Goal: Task Accomplishment & Management: Use online tool/utility

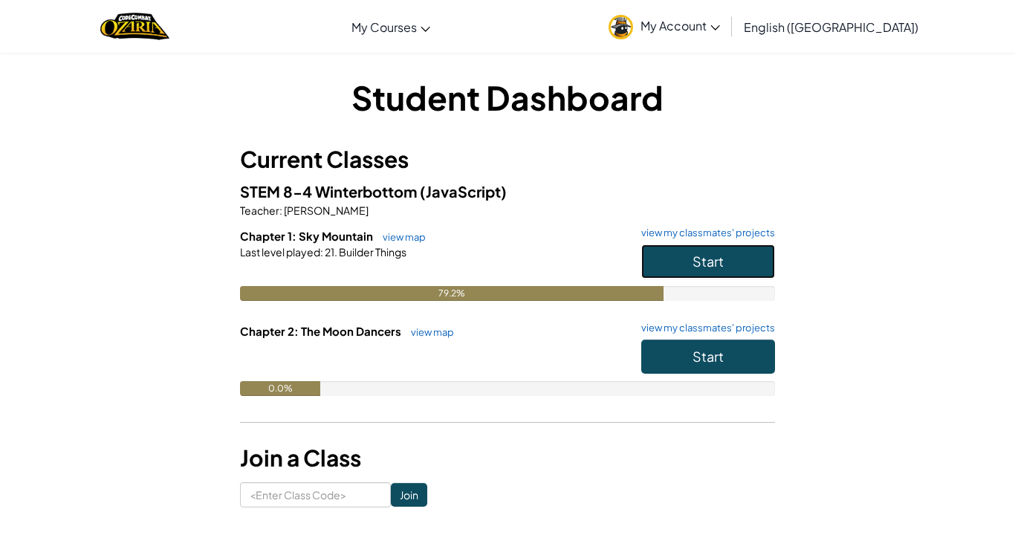
click at [658, 258] on button "Start" at bounding box center [708, 261] width 134 height 34
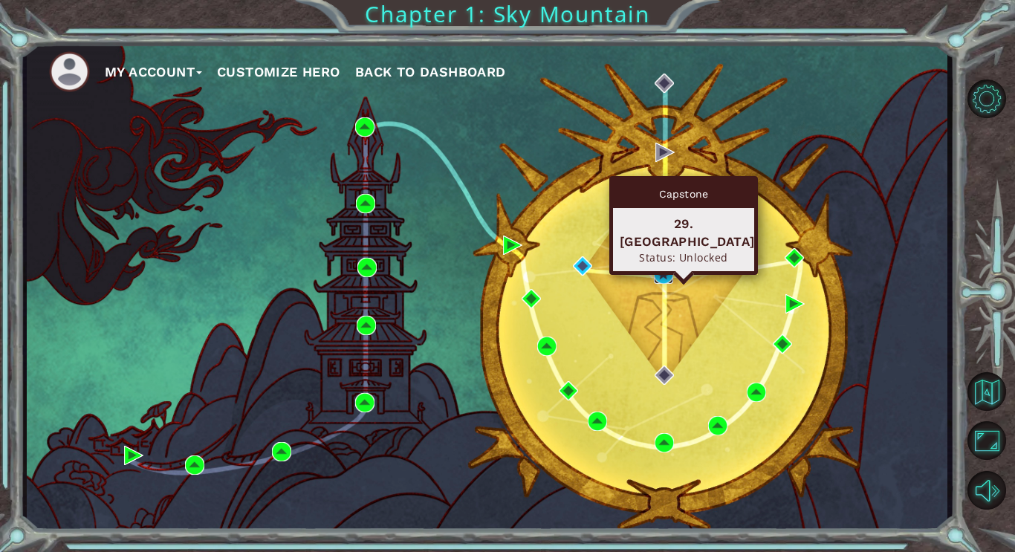
click at [666, 270] on img at bounding box center [663, 274] width 19 height 19
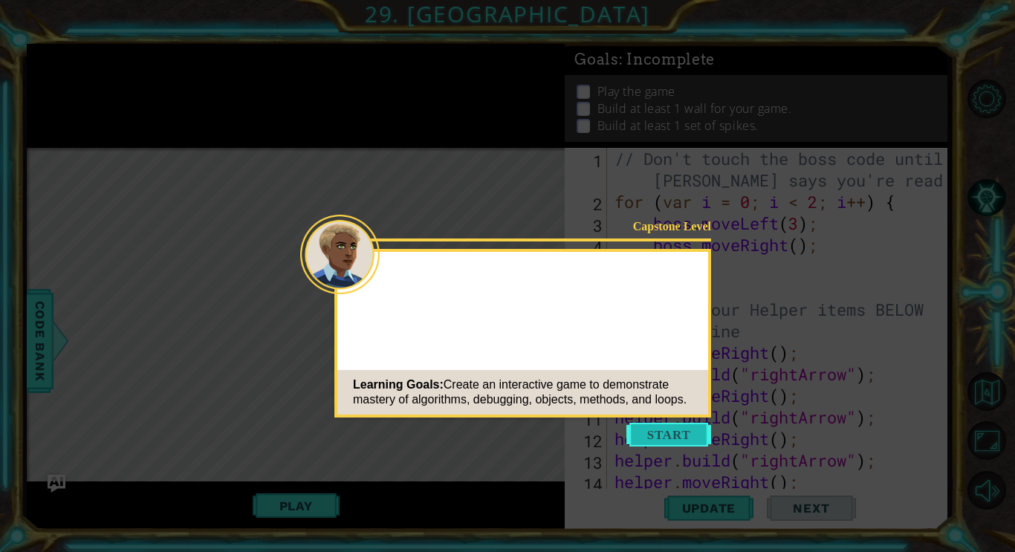
click at [682, 434] on button "Start" at bounding box center [668, 435] width 85 height 24
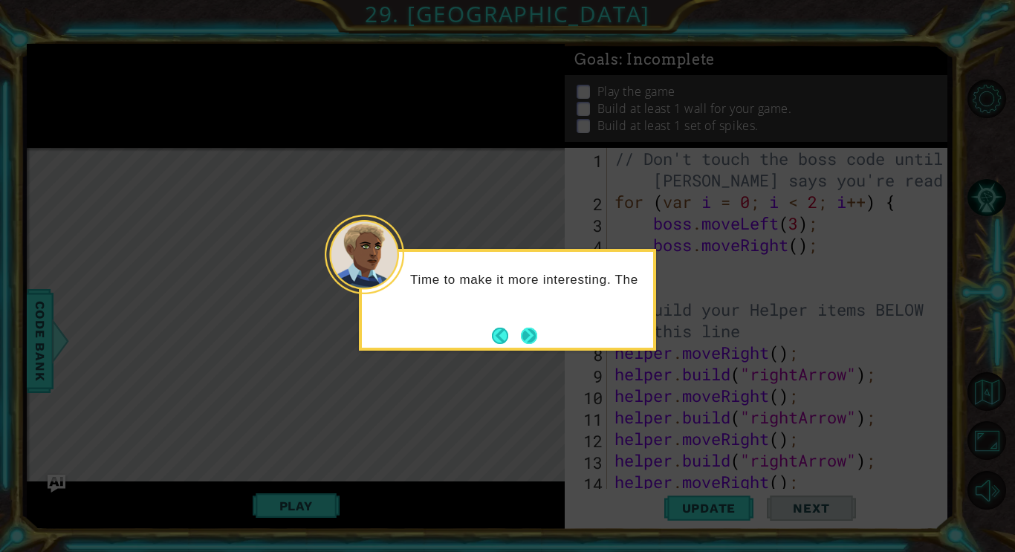
click at [539, 336] on button "Next" at bounding box center [528, 335] width 25 height 25
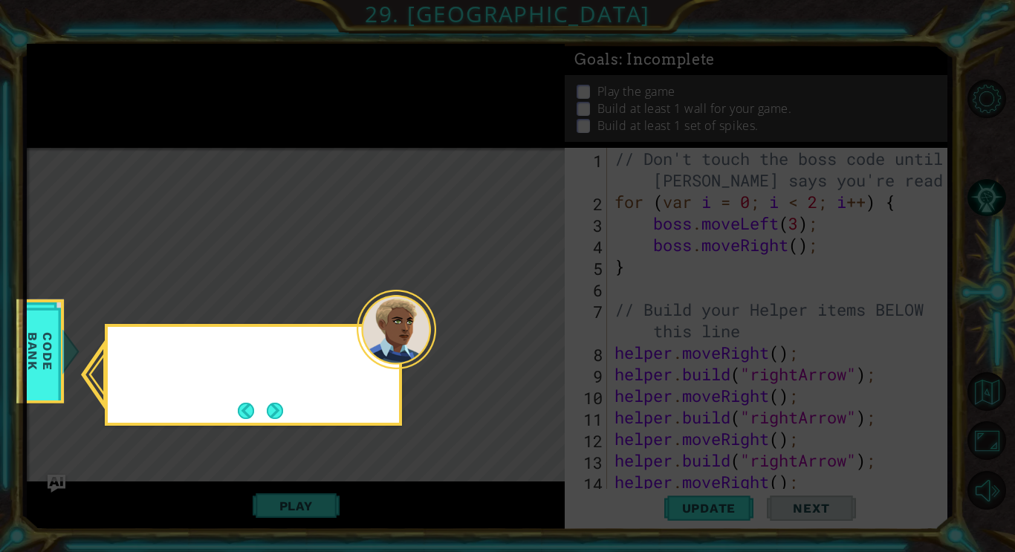
click at [539, 336] on icon at bounding box center [507, 276] width 1015 height 552
click at [230, 384] on div "In the CODE BAN" at bounding box center [253, 362] width 291 height 59
click at [267, 408] on button "Next" at bounding box center [274, 410] width 17 height 17
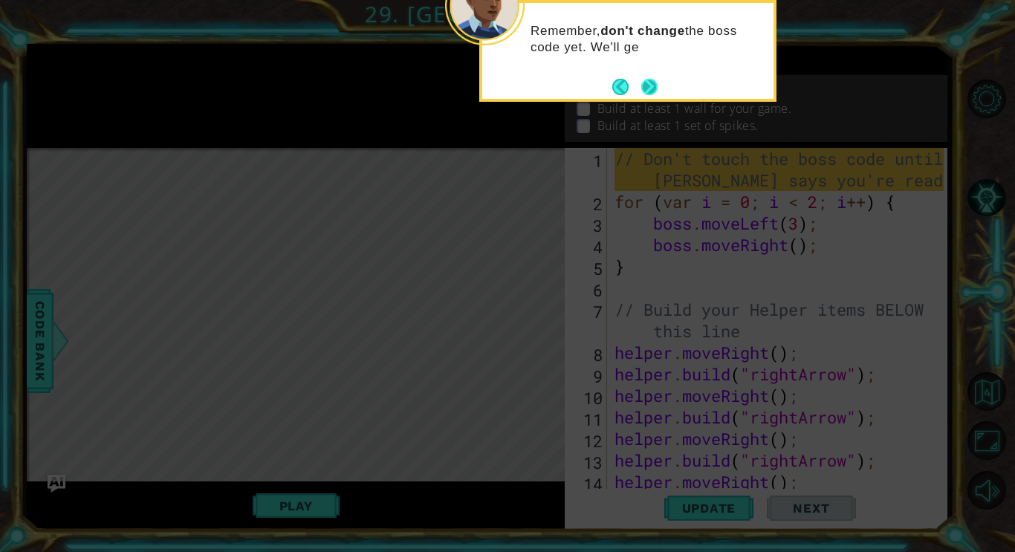
click at [645, 81] on button "Next" at bounding box center [649, 87] width 16 height 16
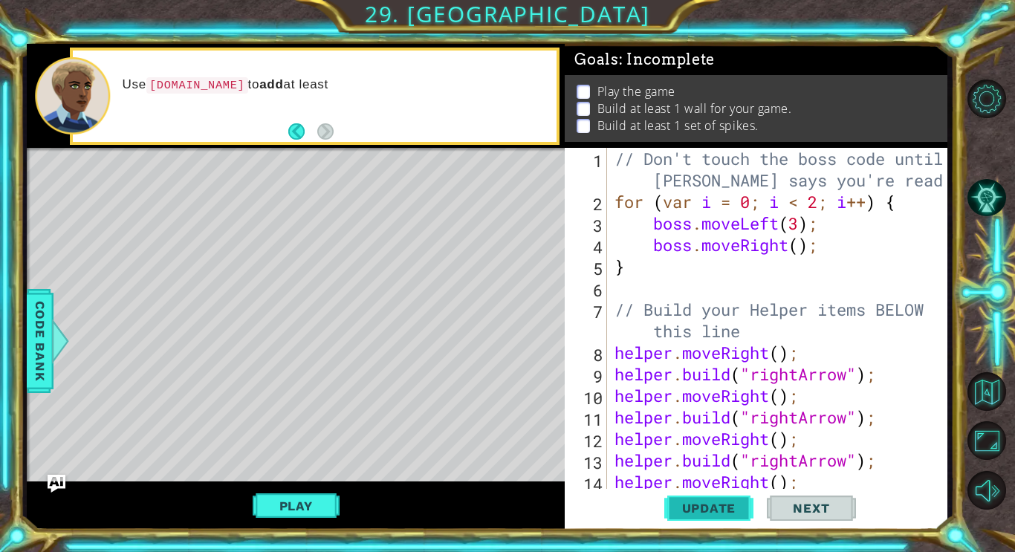
click at [689, 522] on button "Update" at bounding box center [708, 508] width 89 height 38
click at [686, 516] on button "Update" at bounding box center [708, 508] width 89 height 38
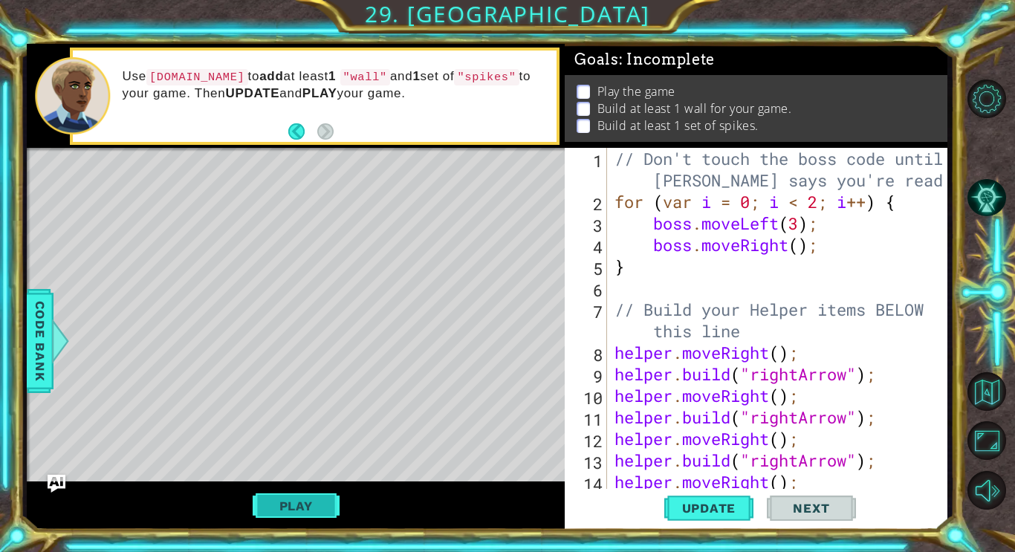
click at [311, 509] on button "Play" at bounding box center [296, 506] width 87 height 28
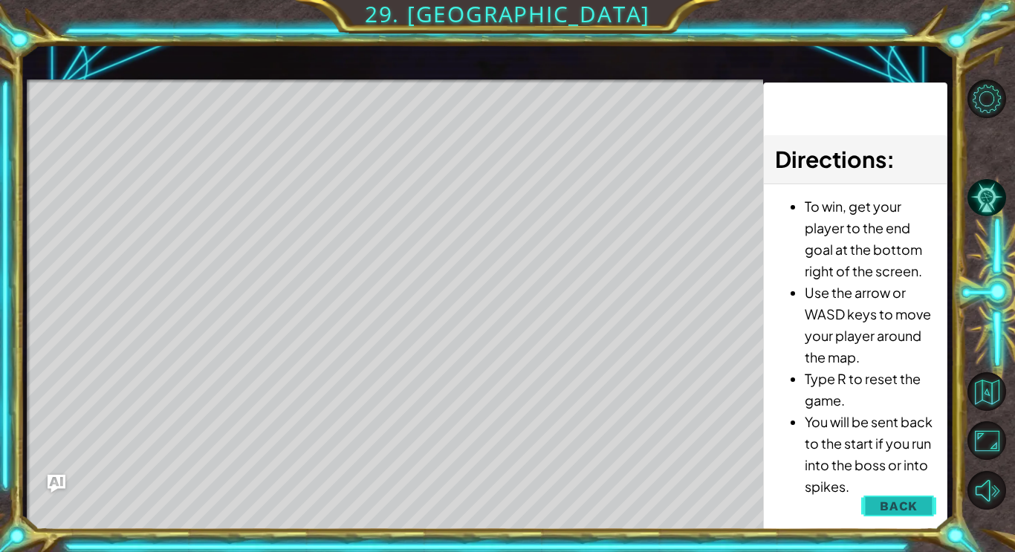
click at [874, 497] on button "Back" at bounding box center [898, 506] width 75 height 30
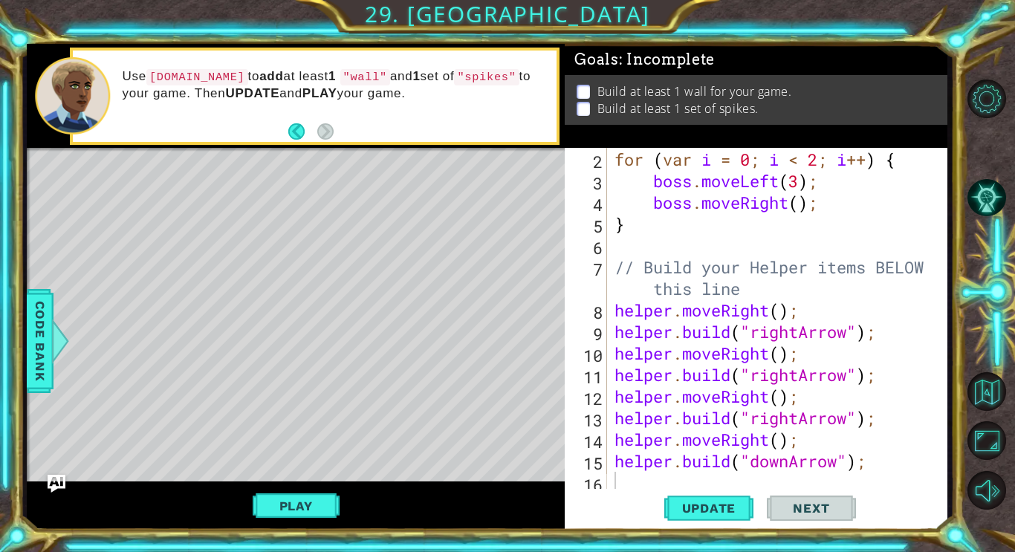
scroll to position [42, 0]
click at [289, 515] on button "Play" at bounding box center [296, 506] width 87 height 28
click at [690, 513] on span "Update" at bounding box center [709, 508] width 84 height 15
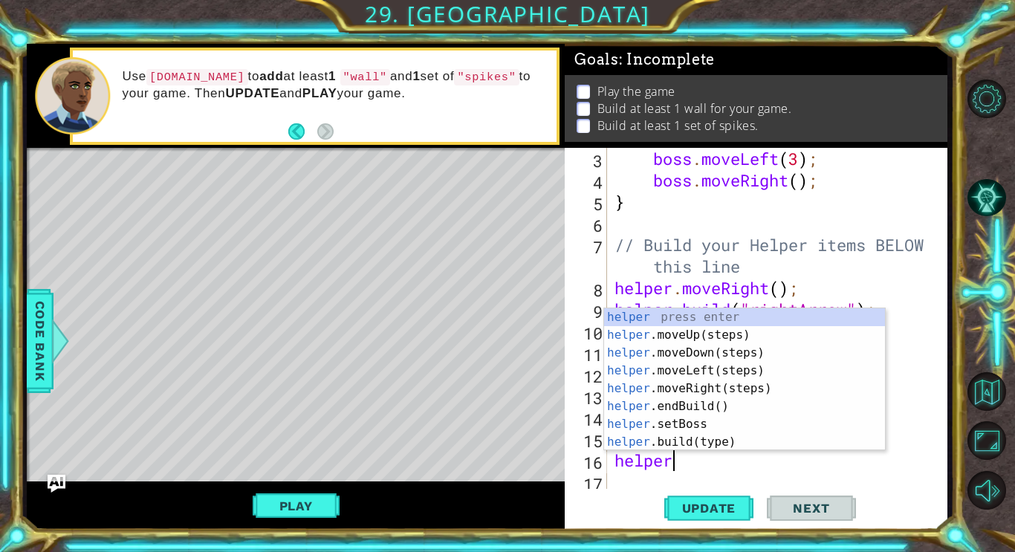
scroll to position [0, 2]
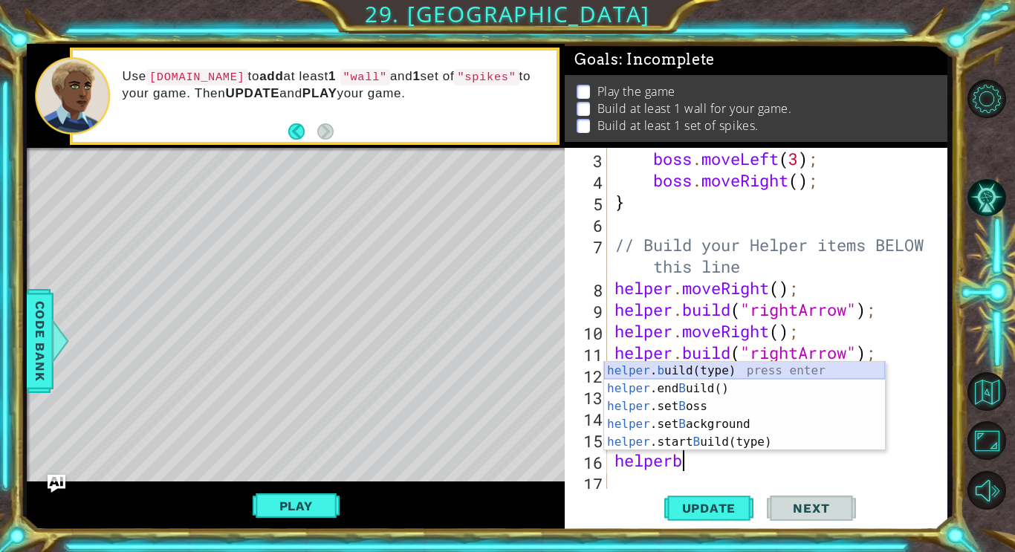
click at [651, 366] on div "helper . b uild(type) press enter helper .end B uild() press enter helper .set …" at bounding box center [744, 424] width 281 height 125
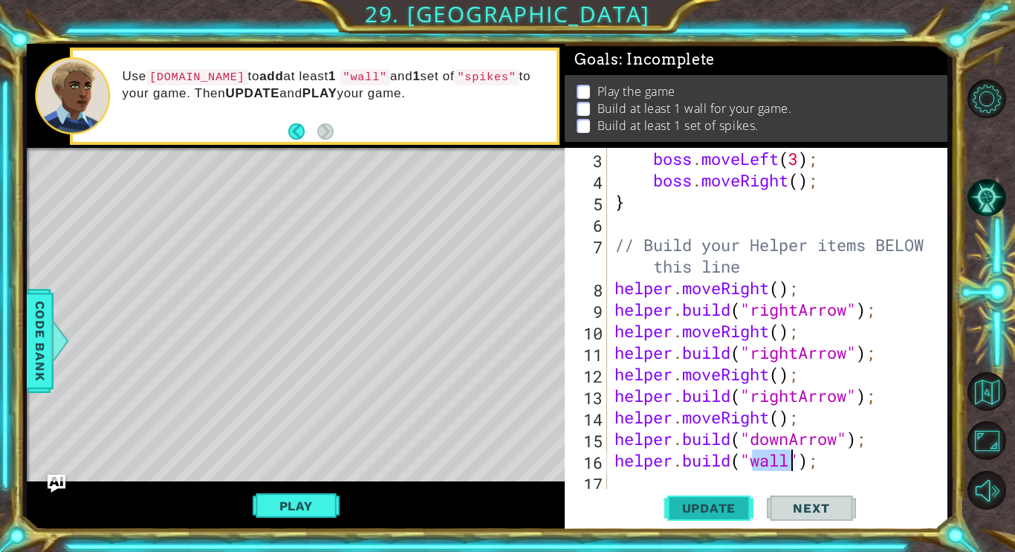
type textarea "[DOMAIN_NAME]("wall");"
click at [739, 504] on span "Update" at bounding box center [709, 508] width 84 height 15
click at [297, 518] on button "Play" at bounding box center [296, 506] width 87 height 28
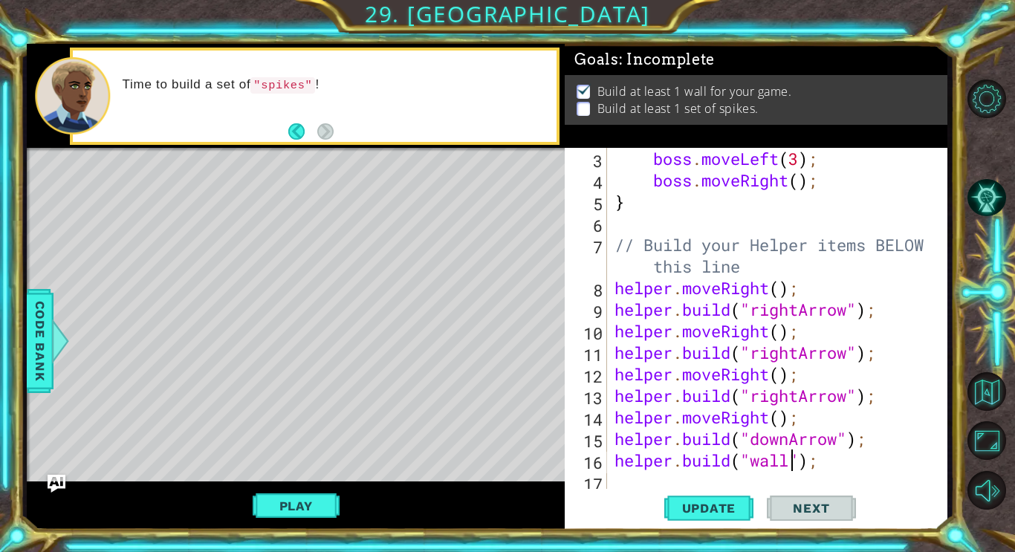
scroll to position [65, 0]
click at [623, 474] on div "boss . moveLeft ( 3 ) ; boss . moveRight ( ) ; } // Build your Helper items BEL…" at bounding box center [781, 342] width 340 height 388
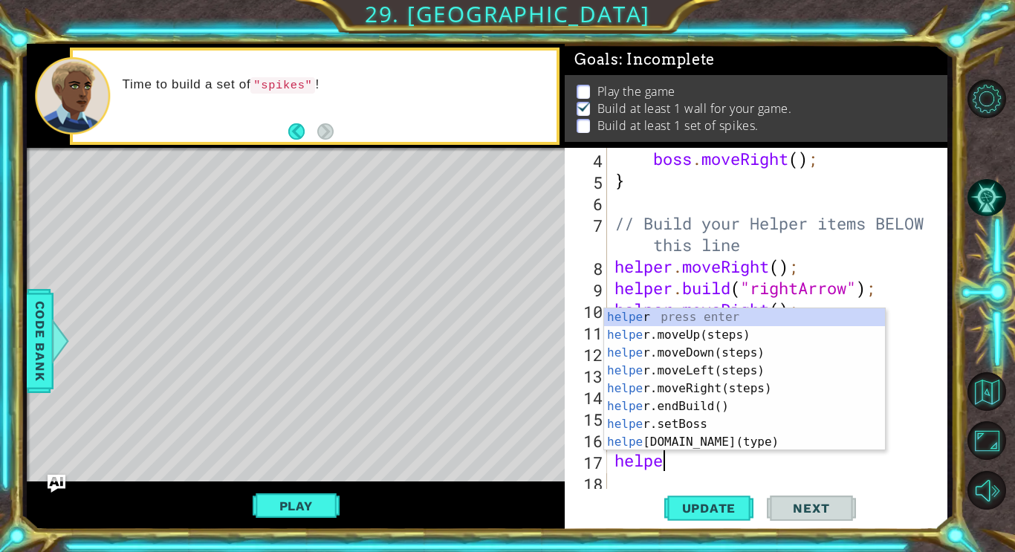
scroll to position [0, 1]
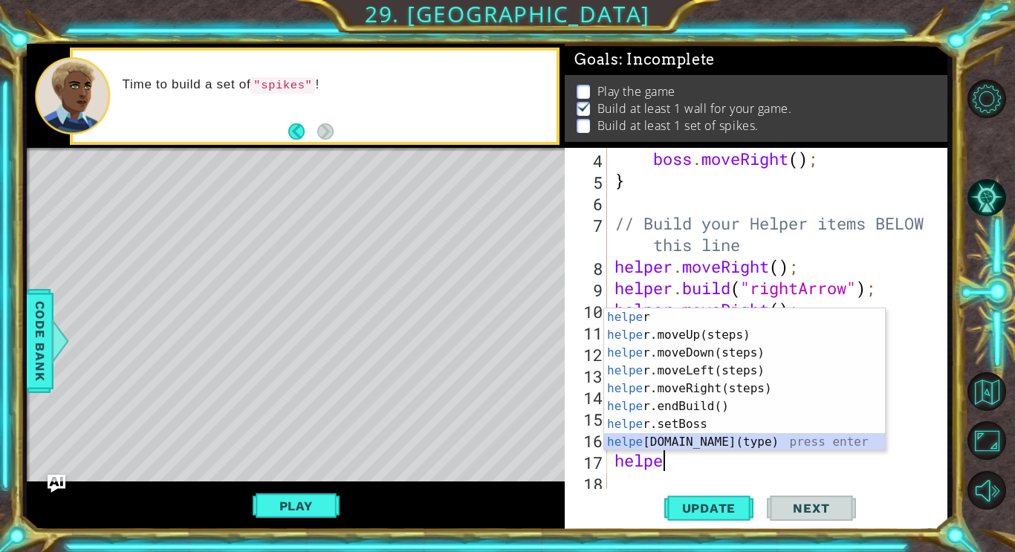
click at [664, 444] on div "helpe r press enter helpe [PERSON_NAME]moveUp(steps) press enter helpe r.moveDo…" at bounding box center [744, 397] width 281 height 178
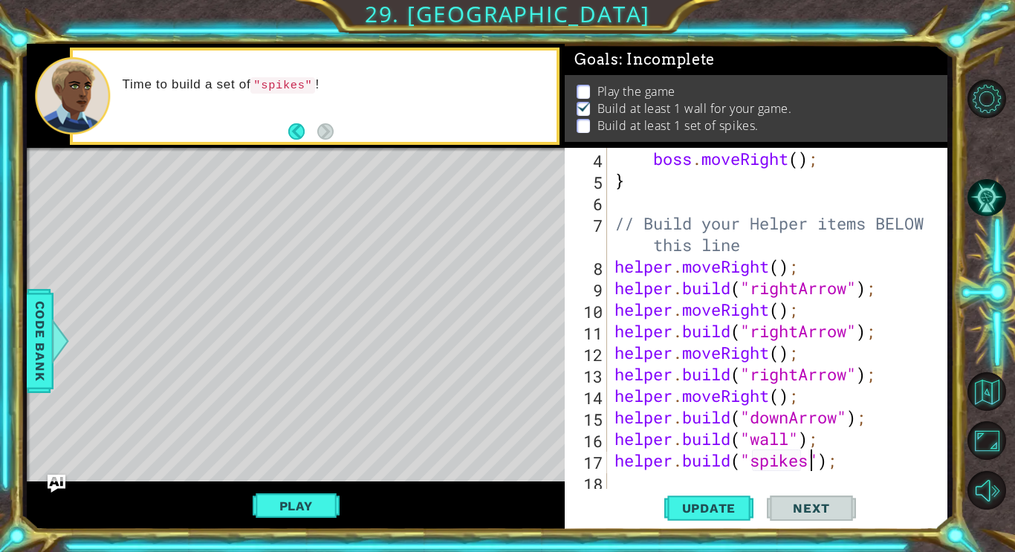
scroll to position [0, 10]
click at [727, 509] on span "Update" at bounding box center [709, 508] width 84 height 15
click at [233, 541] on div "1 ההההההההההההההההההההההההההההההההההההההההההההההההההההההההההההההההההההההההההההה…" at bounding box center [507, 276] width 1015 height 552
click at [326, 496] on button "Play" at bounding box center [296, 506] width 87 height 28
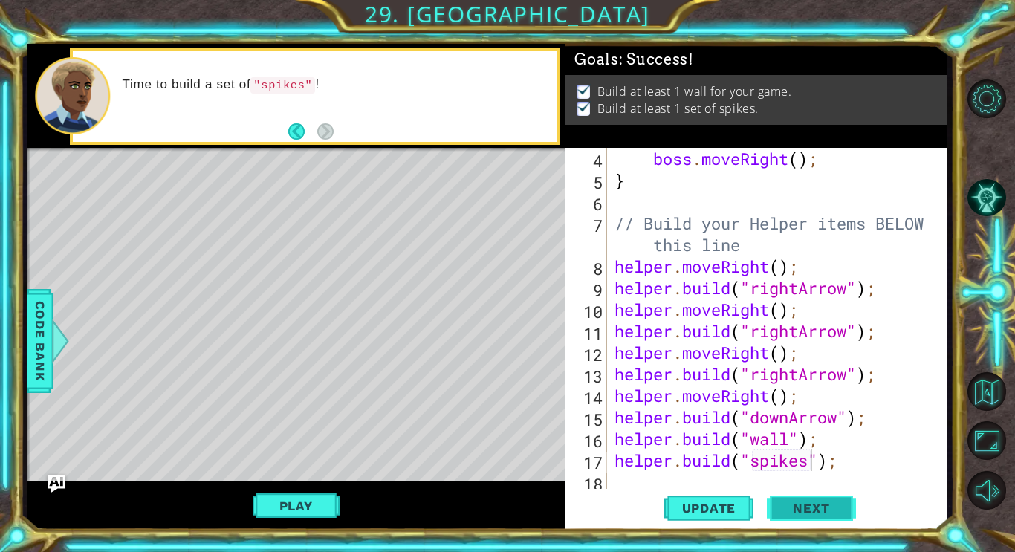
click at [796, 509] on span "Next" at bounding box center [811, 508] width 66 height 15
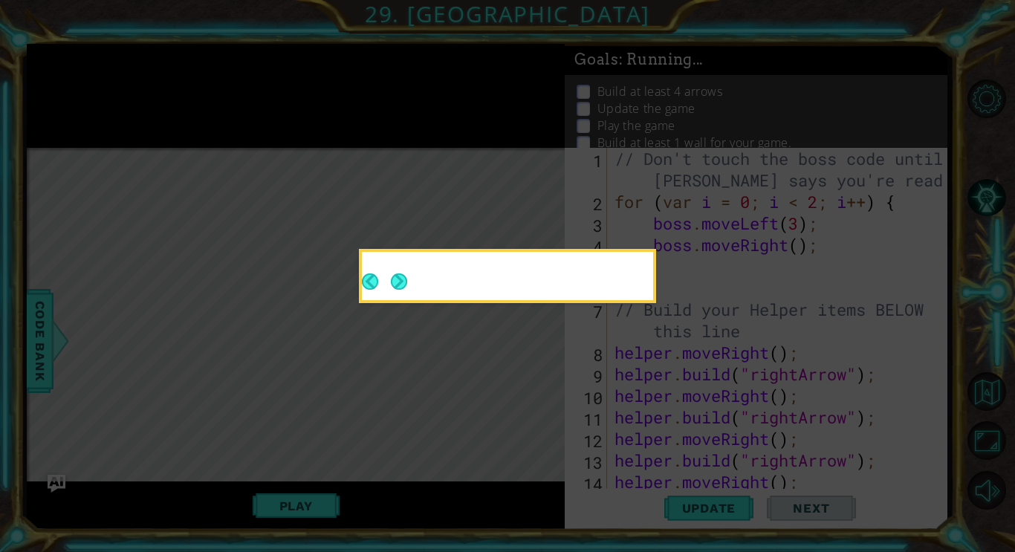
scroll to position [0, 0]
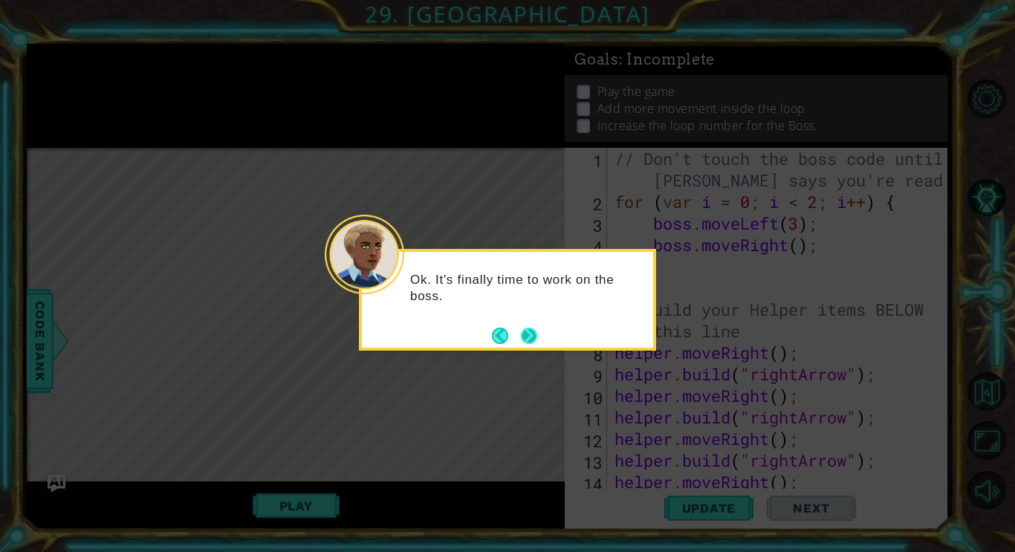
click at [534, 335] on button "Next" at bounding box center [529, 336] width 16 height 16
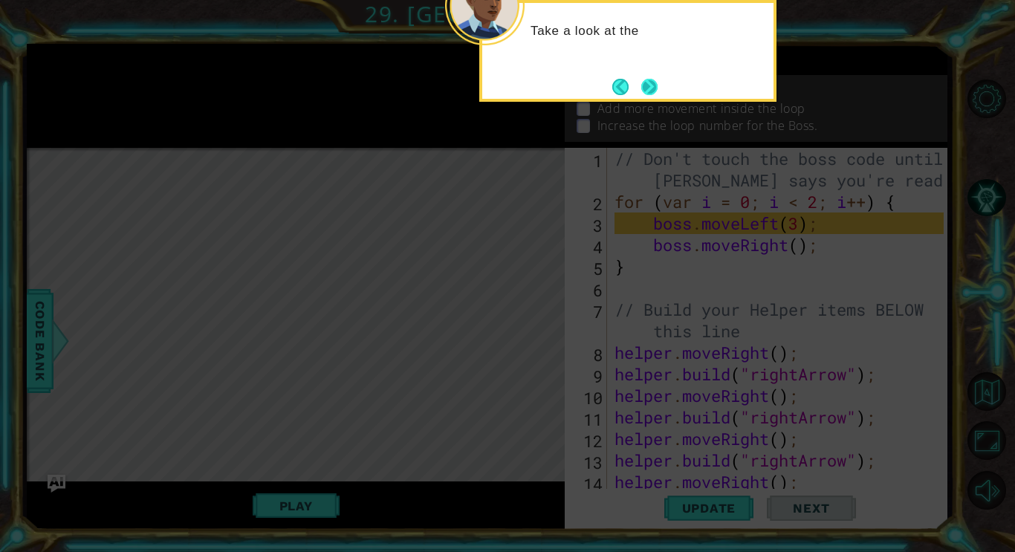
click at [652, 85] on button "Next" at bounding box center [649, 87] width 16 height 16
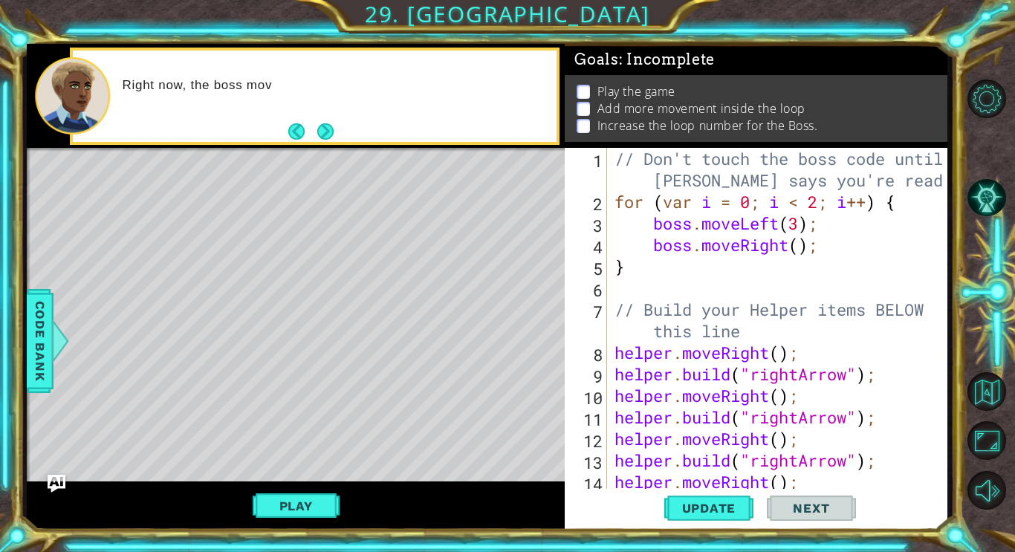
click at [681, 255] on div "// Don't touch the boss code until [PERSON_NAME] says you're ready! for ( var i…" at bounding box center [781, 352] width 340 height 409
click at [672, 276] on div "// Don't touch the boss code until [PERSON_NAME] says you're ready! for ( var i…" at bounding box center [781, 352] width 340 height 409
type textarea "}"
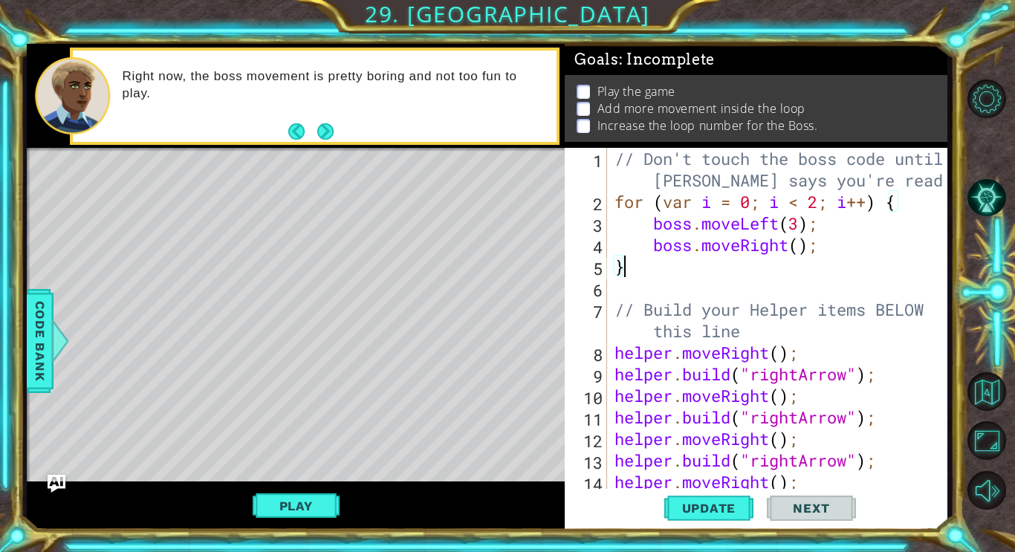
click at [681, 286] on div "// Don't touch the boss code until [PERSON_NAME] says you're ready! for ( var i…" at bounding box center [781, 352] width 340 height 409
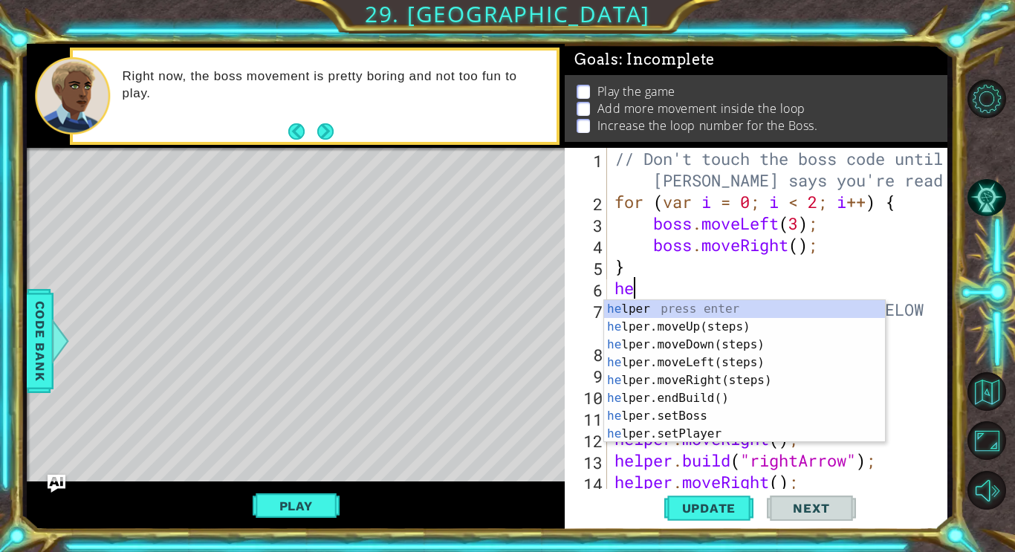
type textarea "h"
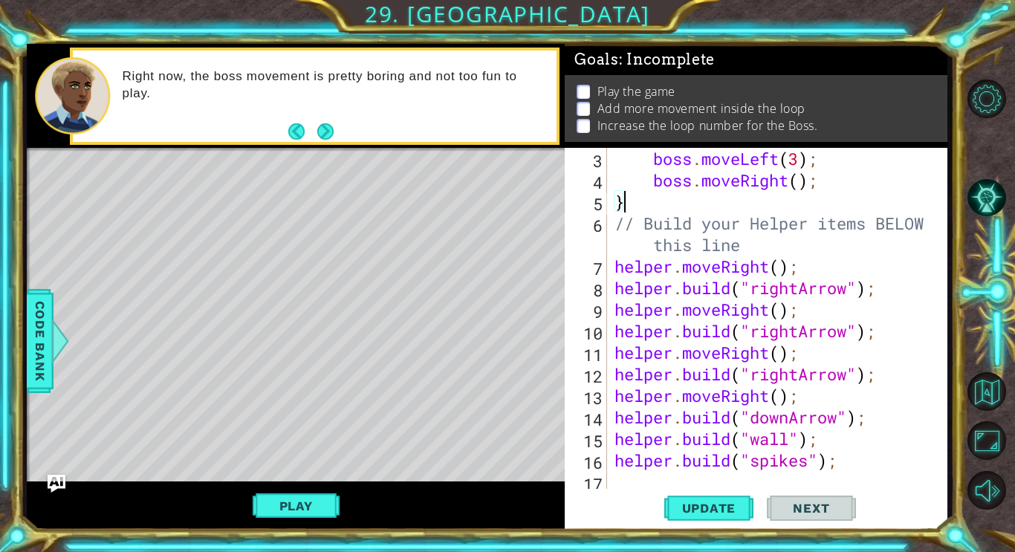
scroll to position [65, 0]
click at [889, 424] on div "boss . moveLeft ( 3 ) ; boss . moveRight ( ) ; } // Build your Helper items BEL…" at bounding box center [781, 342] width 340 height 388
type textarea "[DOMAIN_NAME]("downArrow");"
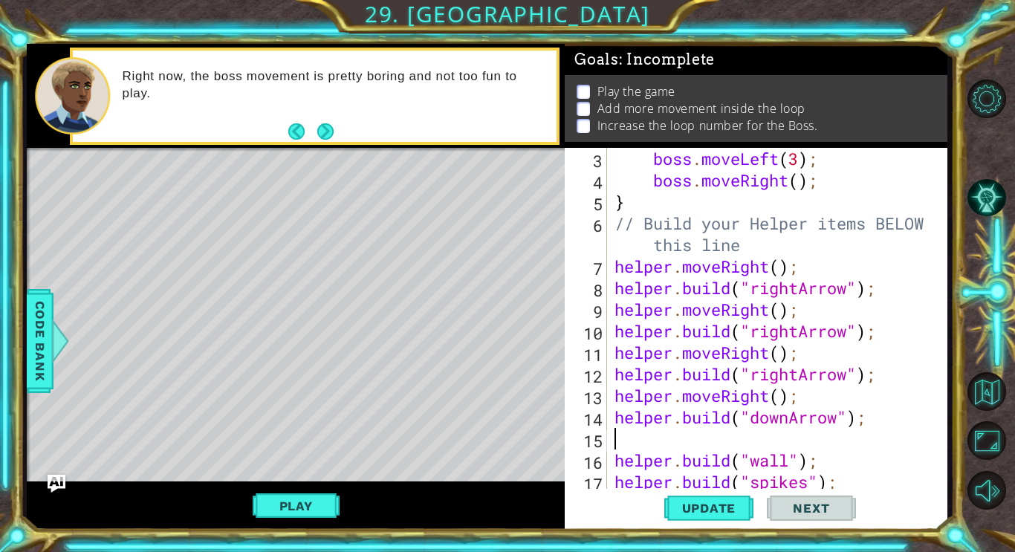
type textarea "mo"
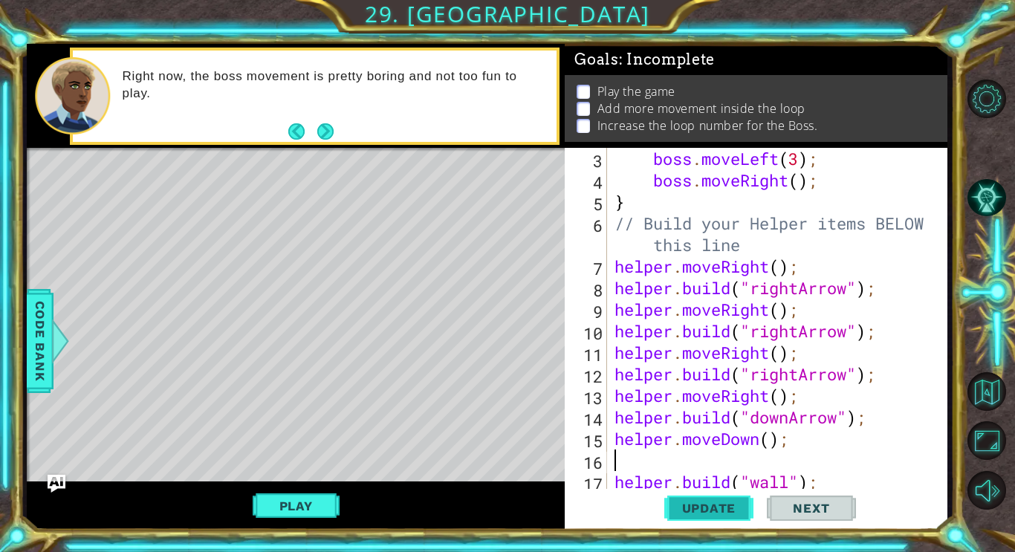
click at [730, 511] on span "Update" at bounding box center [709, 508] width 84 height 15
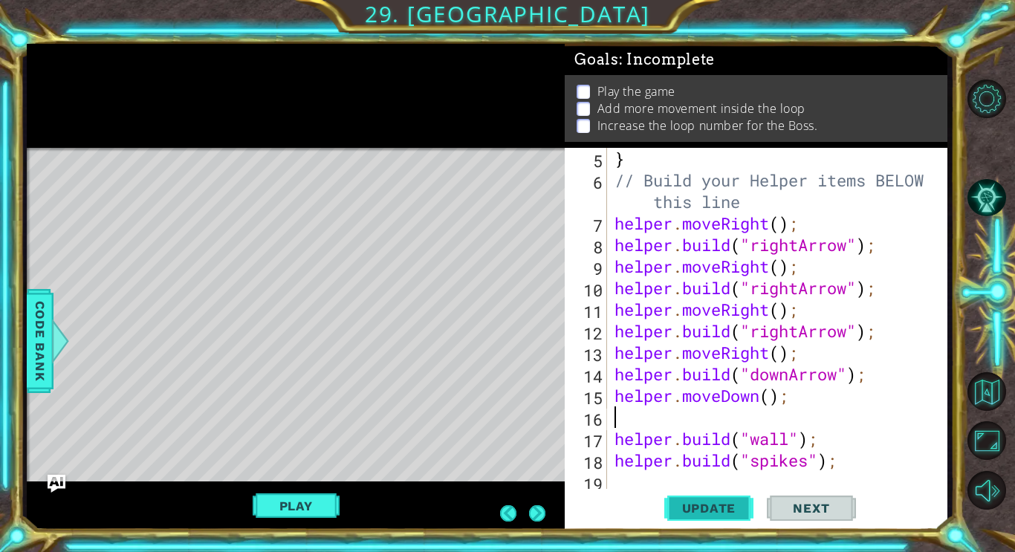
scroll to position [108, 0]
click at [848, 444] on div "} // Build your Helper items BELOW this line helper . moveRight ( ) ; helper . …" at bounding box center [781, 342] width 340 height 388
type textarea "[DOMAIN_NAME]("wall");"
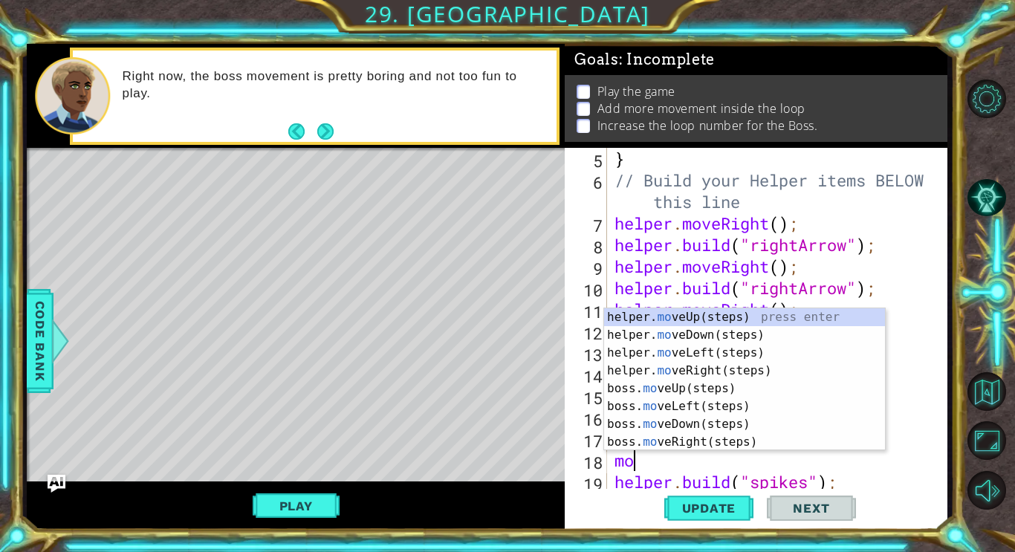
type textarea "mov"
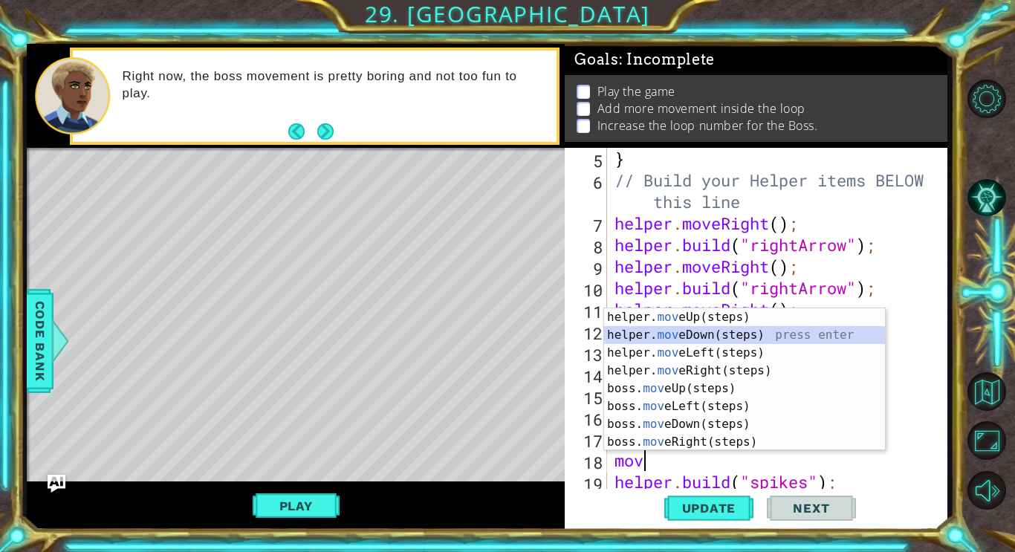
scroll to position [0, 0]
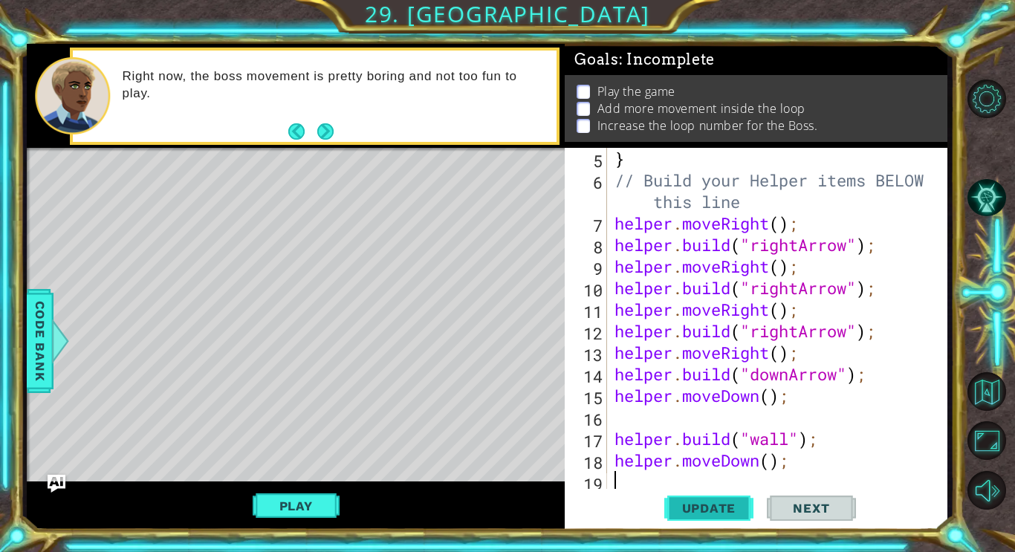
click at [727, 517] on button "Update" at bounding box center [708, 508] width 89 height 38
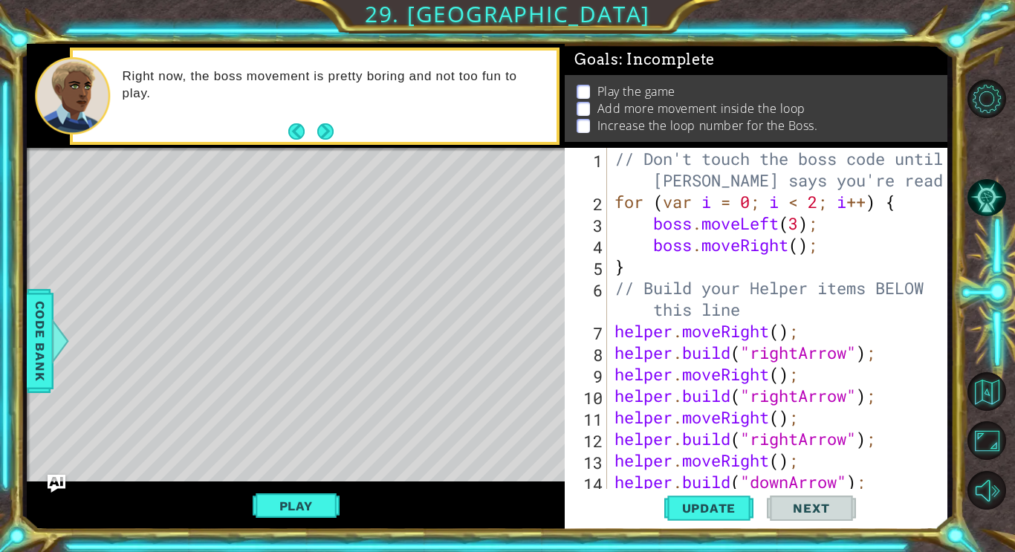
click at [845, 255] on div "// Don't touch the boss code until [PERSON_NAME] says you're ready! for ( var i…" at bounding box center [781, 352] width 340 height 409
type textarea "boss.moveRight();"
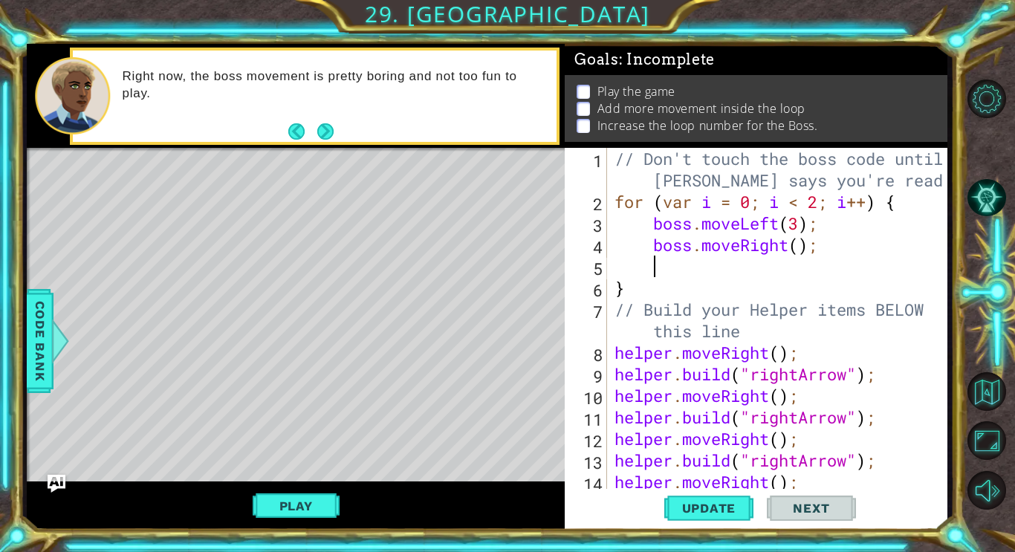
click at [843, 222] on div "// Don't touch the boss code until [PERSON_NAME] says you're ready! for ( var i…" at bounding box center [781, 352] width 340 height 409
type textarea "boss.moveLeft(3);"
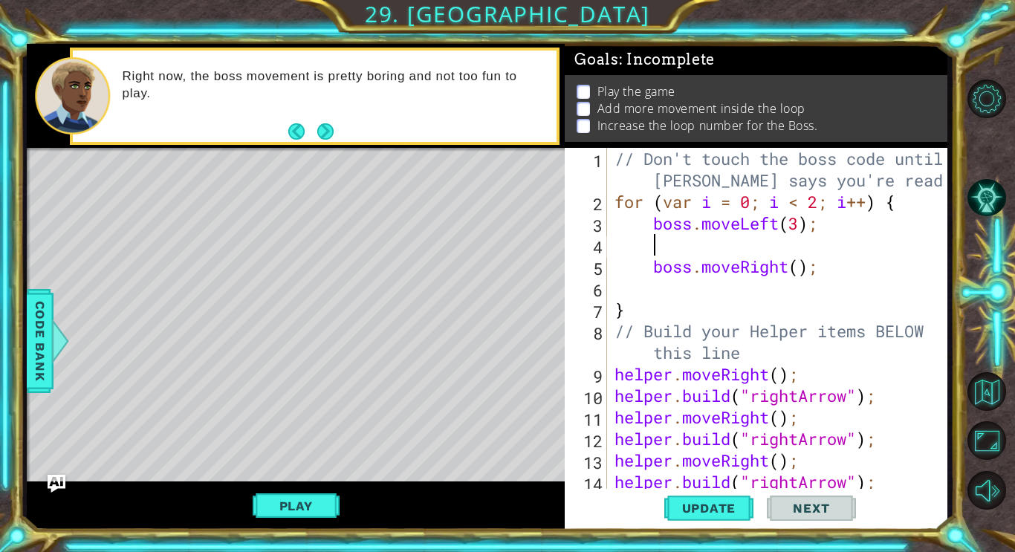
type textarea "b"
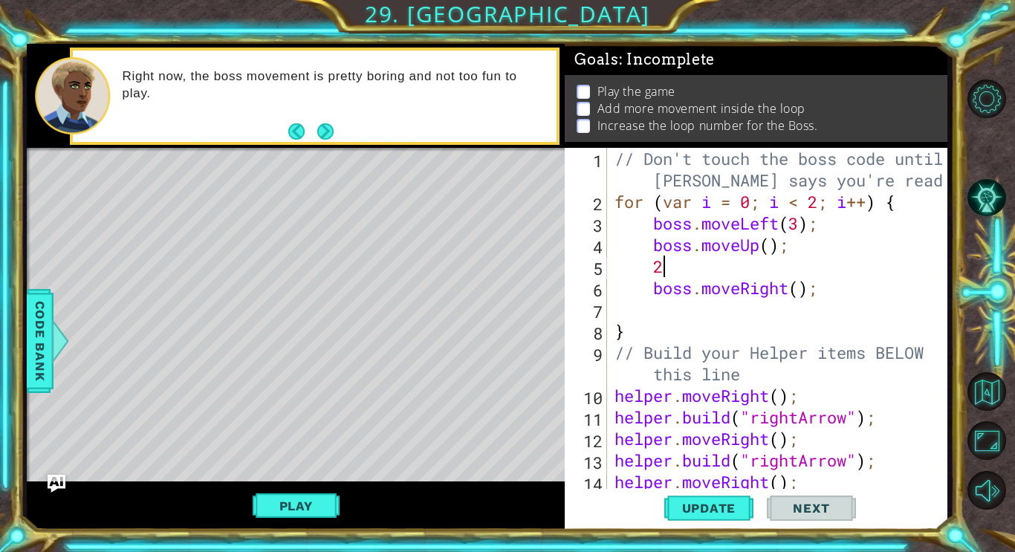
scroll to position [0, 1]
click at [768, 242] on div "// Don't touch the boss code until [PERSON_NAME] says you're ready! for ( var i…" at bounding box center [781, 352] width 340 height 409
click at [712, 265] on div "// Don't touch the boss code until [PERSON_NAME] says you're ready! for ( var i…" at bounding box center [781, 352] width 340 height 409
type textarea "2"
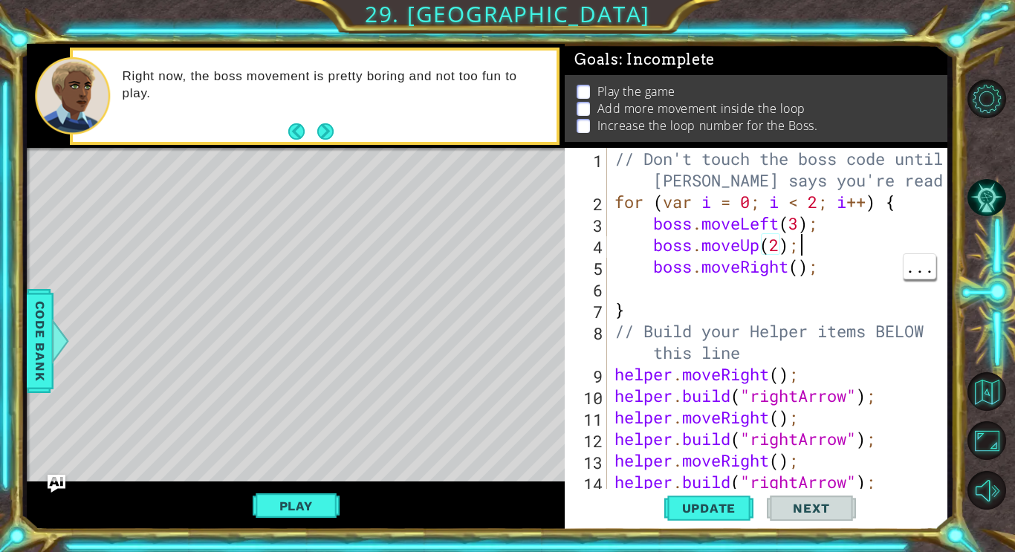
click at [837, 276] on div "// Don't touch the boss code until [PERSON_NAME] says you're ready! for ( var i…" at bounding box center [781, 352] width 340 height 409
type textarea "boss.moveRight();"
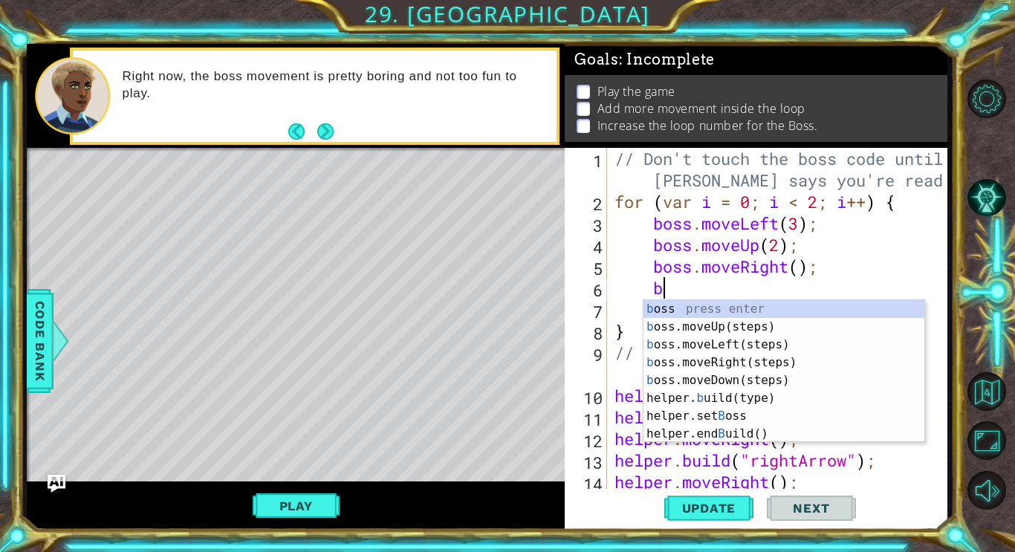
scroll to position [0, 2]
type textarea "bos"
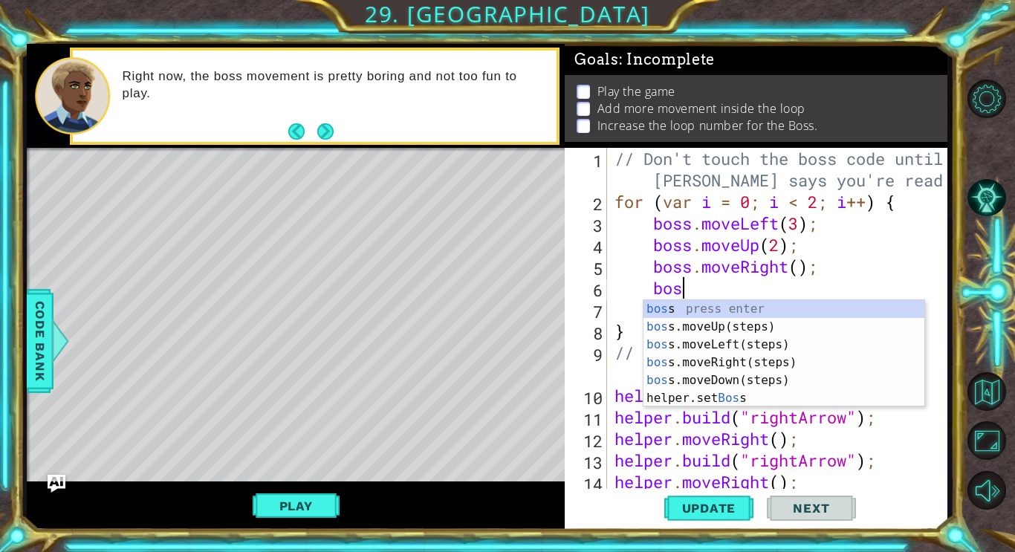
scroll to position [0, 1]
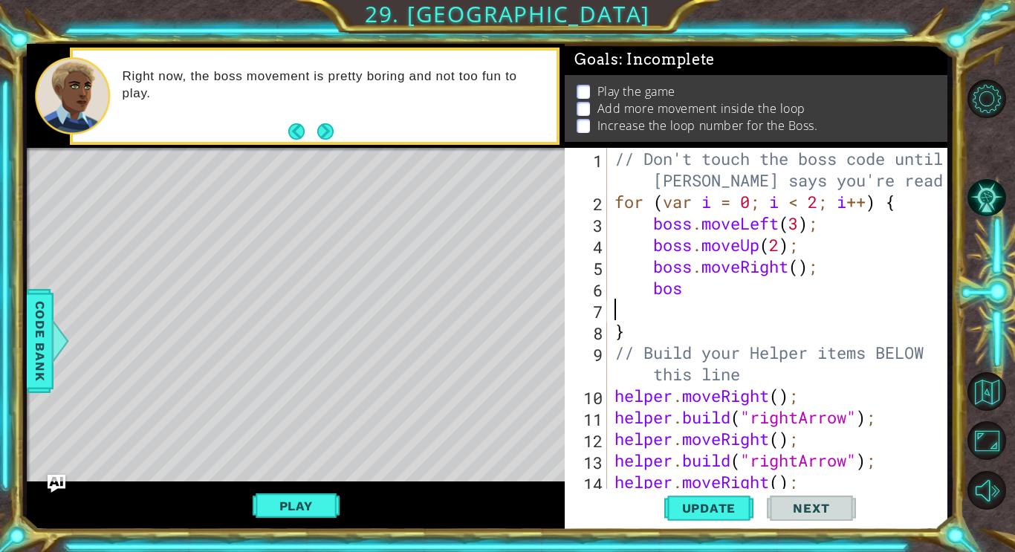
click at [708, 285] on div "// Don't touch the boss code until [PERSON_NAME] says you're ready! for ( var i…" at bounding box center [781, 352] width 340 height 409
type textarea "boss"
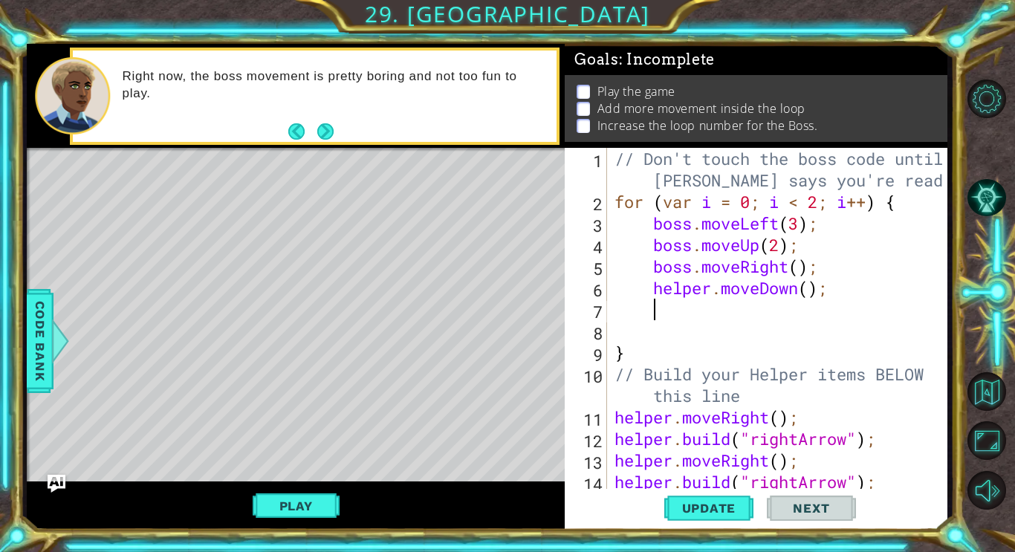
click at [809, 285] on div "// Don't touch the boss code until [PERSON_NAME] says you're ready! for ( var i…" at bounding box center [781, 352] width 340 height 409
click at [715, 512] on span "Update" at bounding box center [709, 508] width 84 height 15
click at [813, 212] on div "// Don't touch the boss code until [PERSON_NAME] says you're ready! for ( var i…" at bounding box center [781, 352] width 340 height 409
click at [822, 201] on div "// Don't touch the boss code until [PERSON_NAME] says you're ready! for ( var i…" at bounding box center [781, 352] width 340 height 409
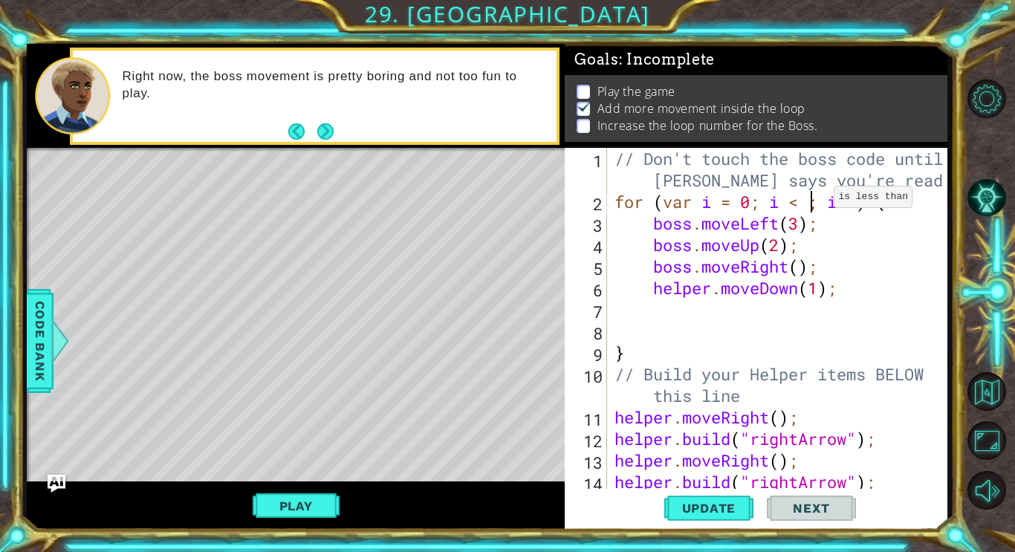
type textarea "for (var i = 0; i < 3; i++) {"
click at [704, 341] on div "// Don't touch the boss code until [PERSON_NAME] says you're ready! for ( var i…" at bounding box center [781, 352] width 340 height 409
click at [724, 496] on button "Update" at bounding box center [708, 508] width 89 height 38
click at [302, 501] on button "Play" at bounding box center [296, 506] width 87 height 28
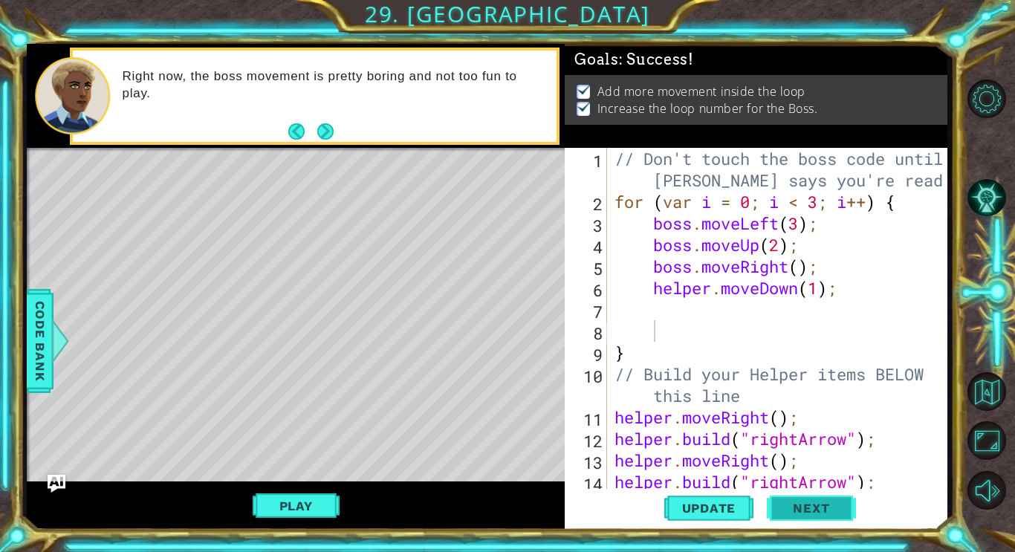
click at [782, 516] on button "Next" at bounding box center [811, 512] width 89 height 38
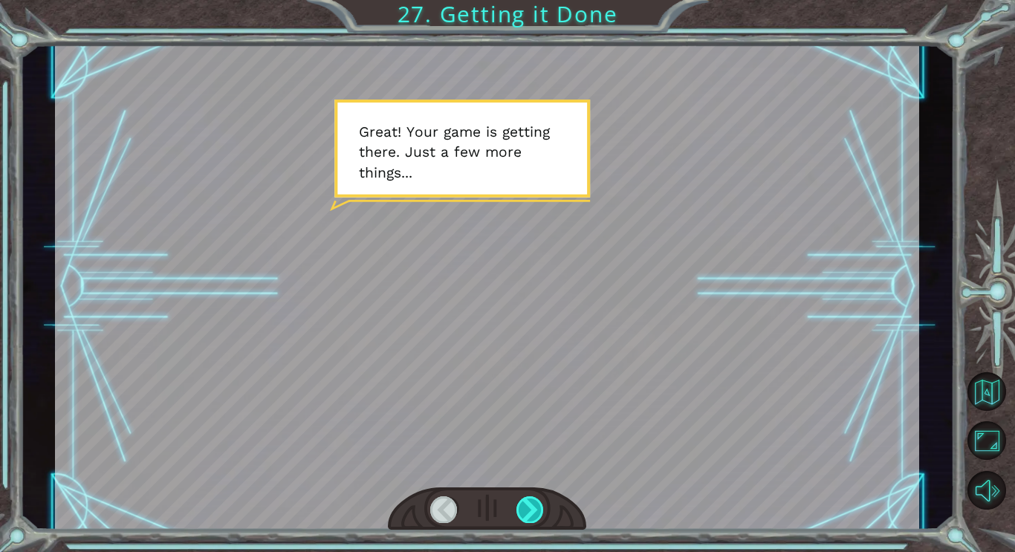
click at [538, 513] on div at bounding box center [529, 509] width 27 height 26
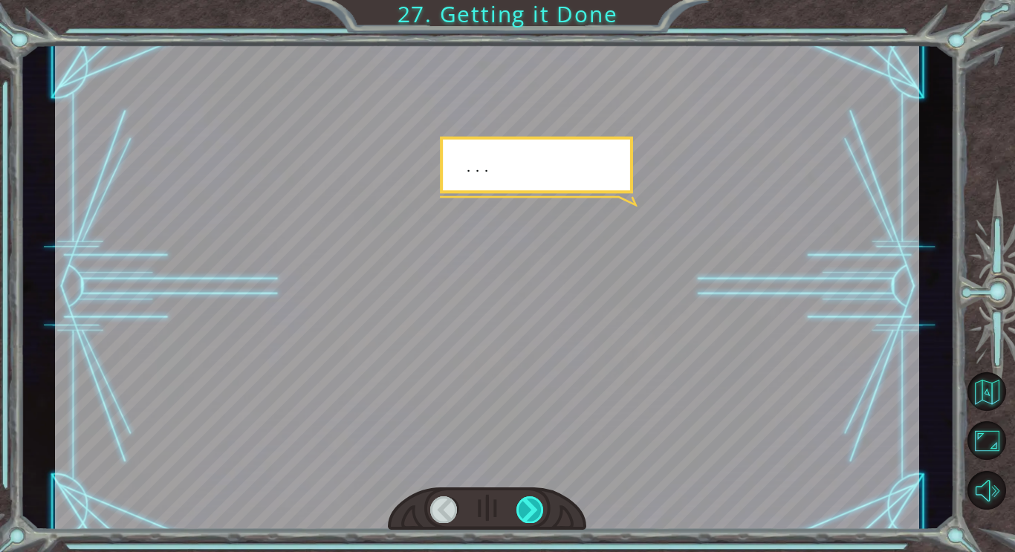
click at [535, 517] on div at bounding box center [529, 509] width 27 height 26
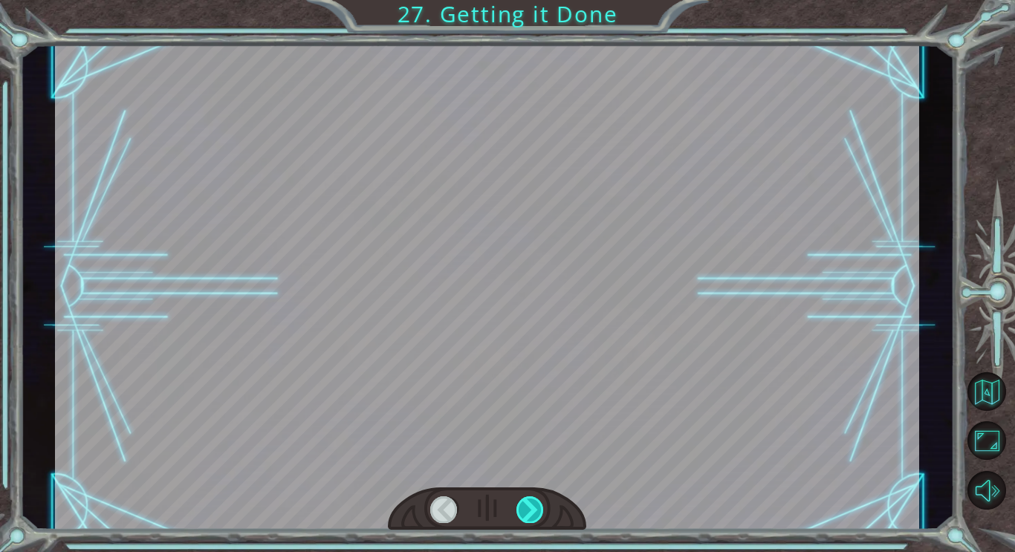
click at [540, 514] on div at bounding box center [529, 509] width 27 height 26
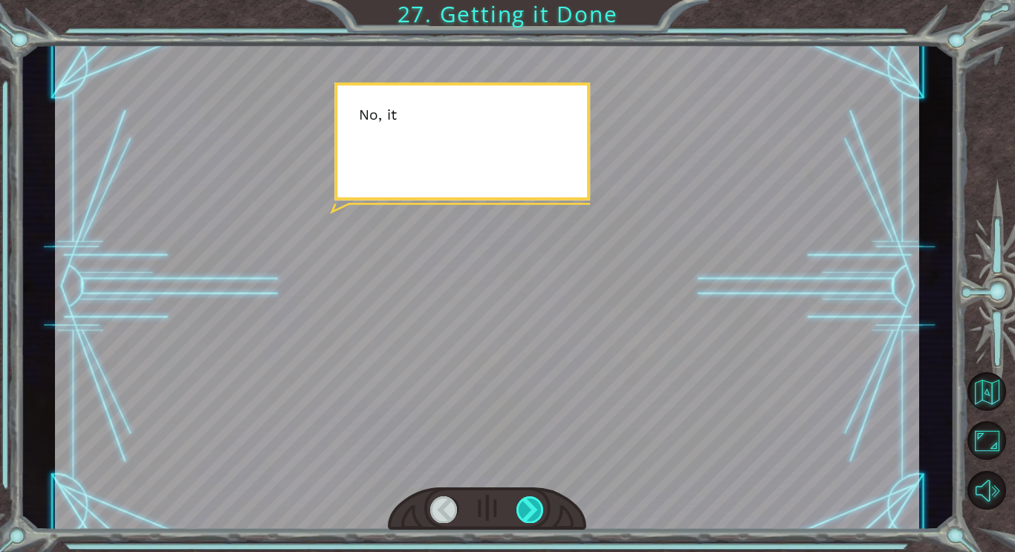
click at [540, 517] on div at bounding box center [529, 509] width 27 height 26
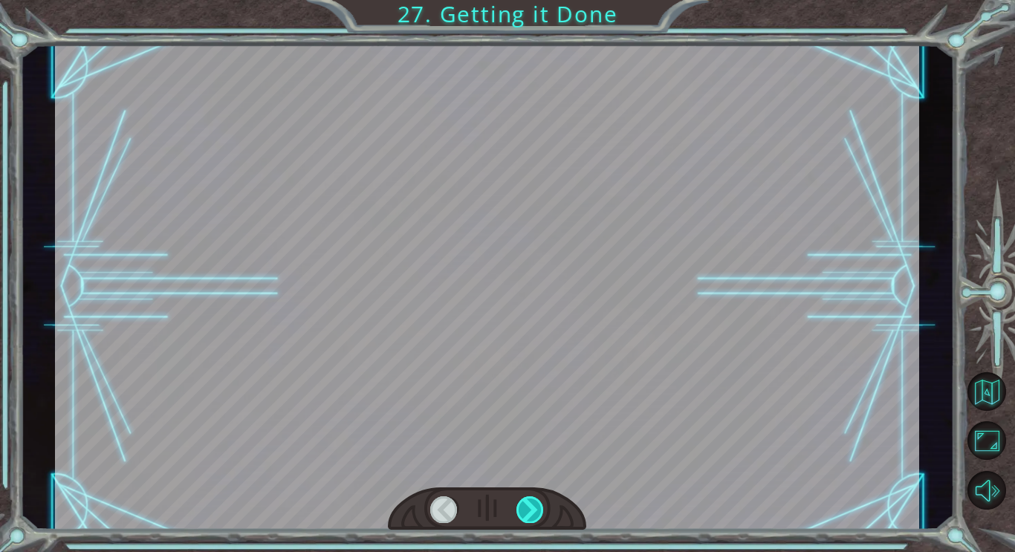
click at [543, 519] on div at bounding box center [529, 509] width 27 height 26
click at [545, 525] on div at bounding box center [487, 509] width 198 height 44
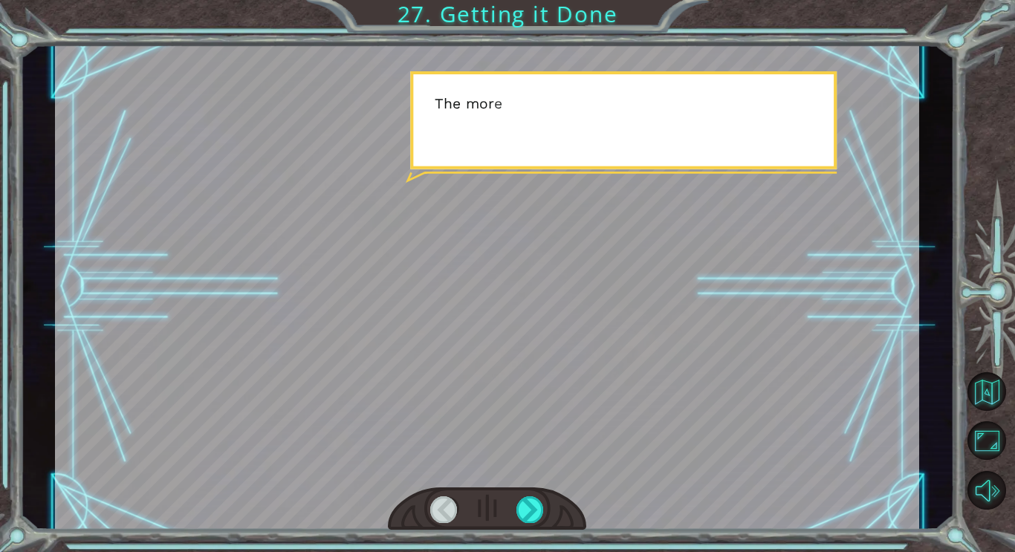
click at [548, 527] on div at bounding box center [487, 509] width 198 height 44
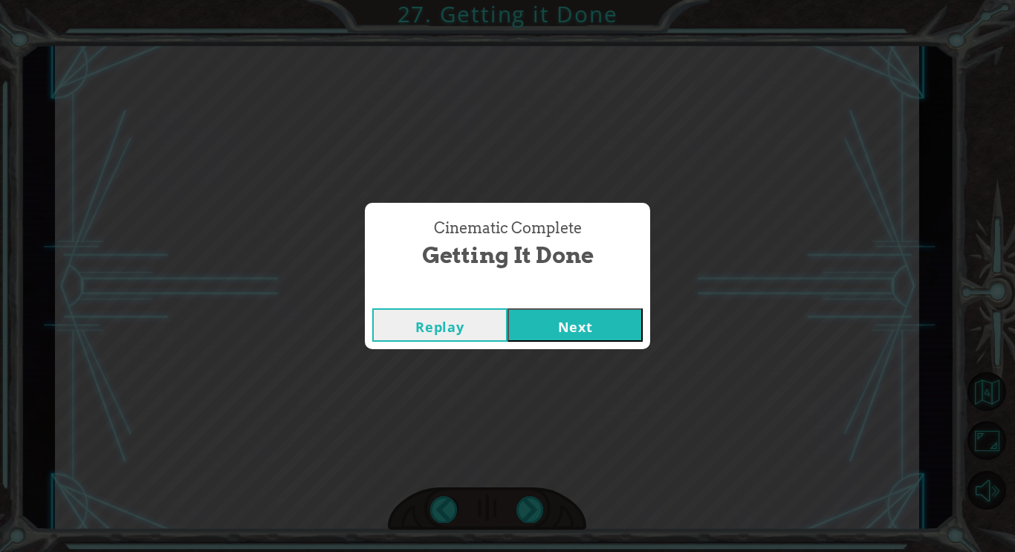
click at [606, 322] on button "Next" at bounding box center [574, 324] width 135 height 33
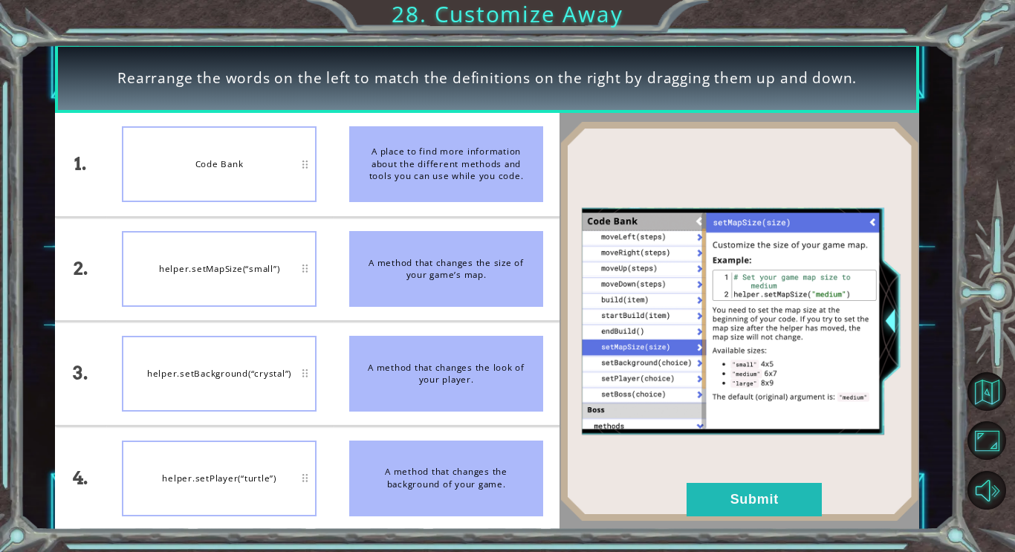
click at [157, 155] on div "Code Bank" at bounding box center [219, 164] width 194 height 76
click at [778, 483] on button "Submit" at bounding box center [754, 499] width 135 height 33
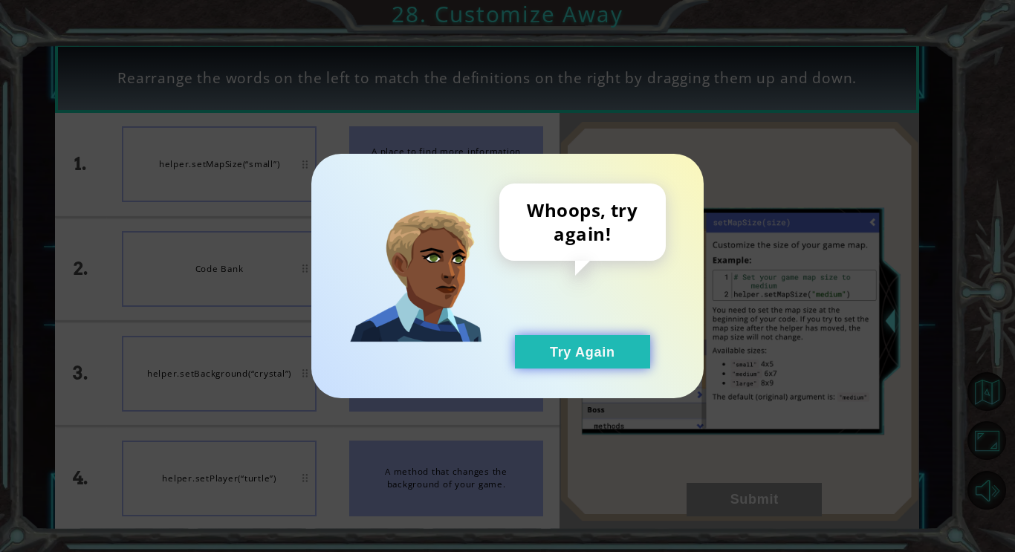
click at [592, 363] on button "Try Again" at bounding box center [582, 351] width 135 height 33
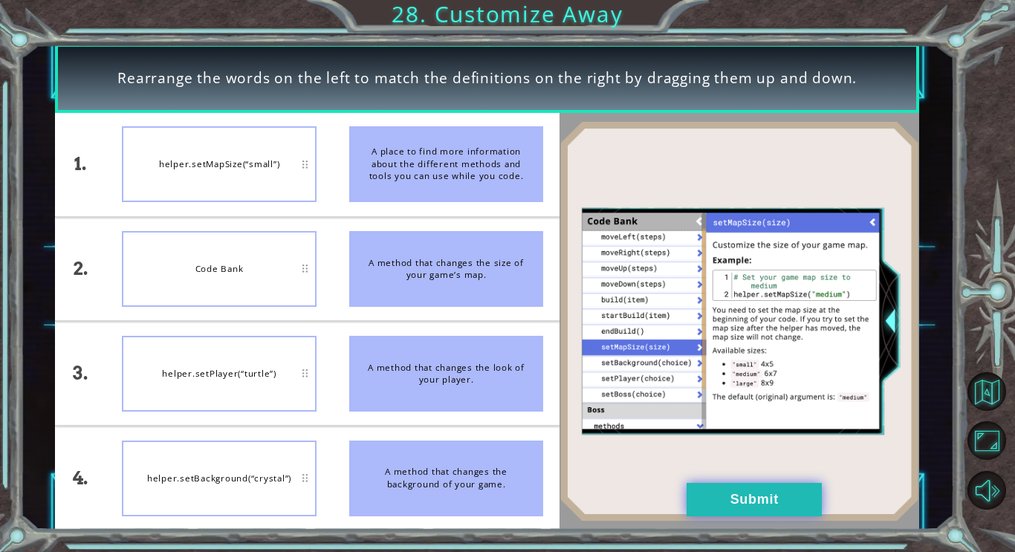
click at [751, 499] on button "Submit" at bounding box center [754, 499] width 135 height 33
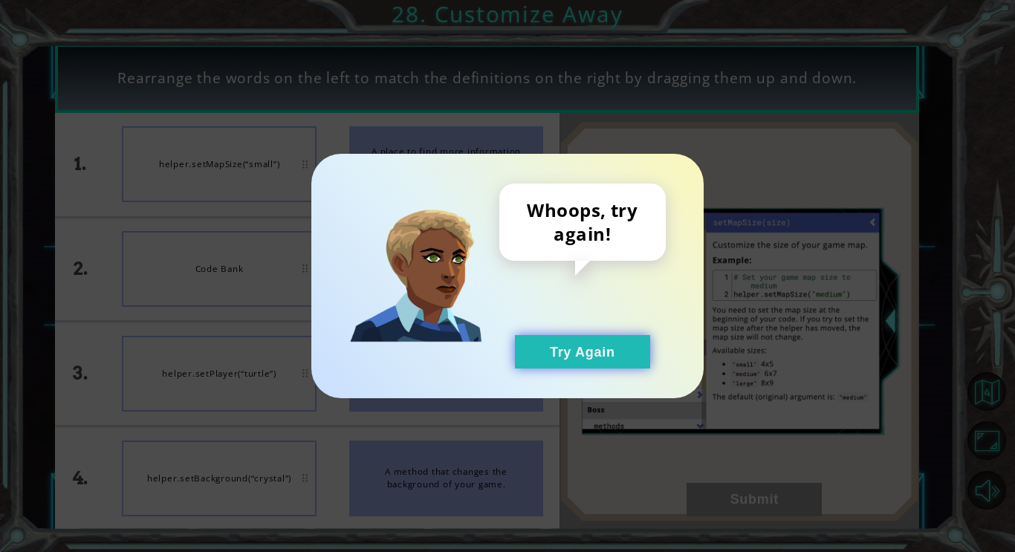
click at [567, 360] on button "Try Again" at bounding box center [582, 351] width 135 height 33
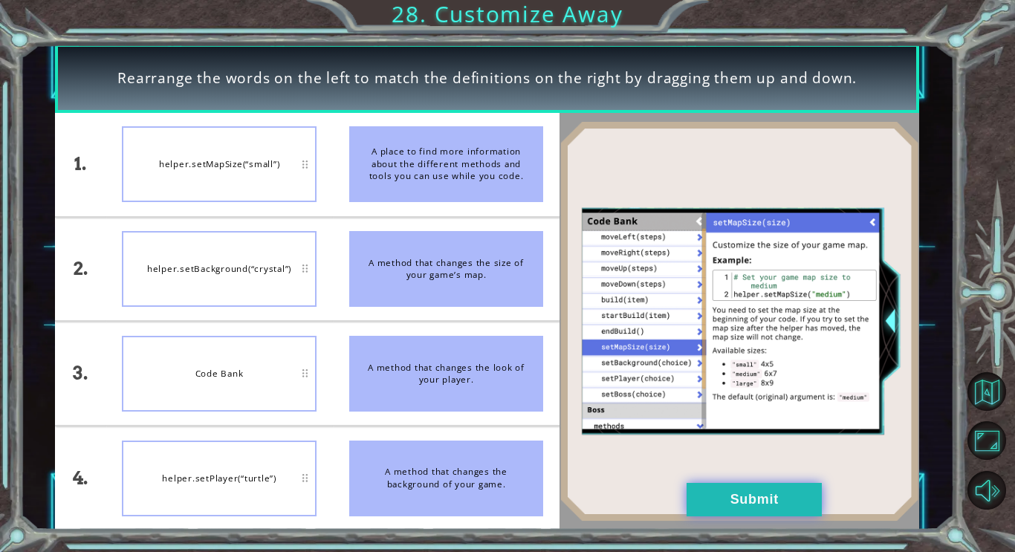
click at [743, 494] on button "Submit" at bounding box center [754, 499] width 135 height 33
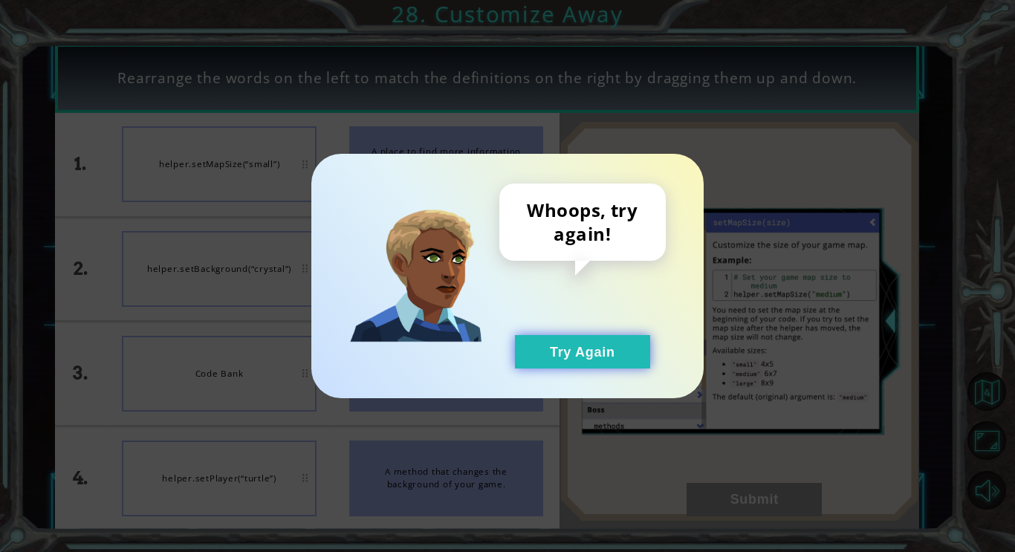
click at [524, 340] on button "Try Again" at bounding box center [582, 351] width 135 height 33
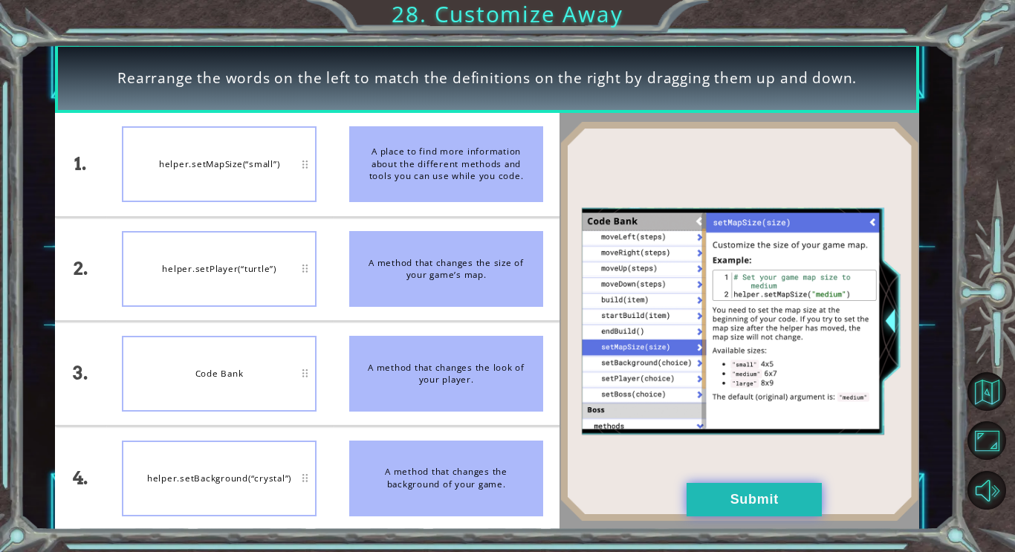
click at [720, 494] on button "Submit" at bounding box center [754, 499] width 135 height 33
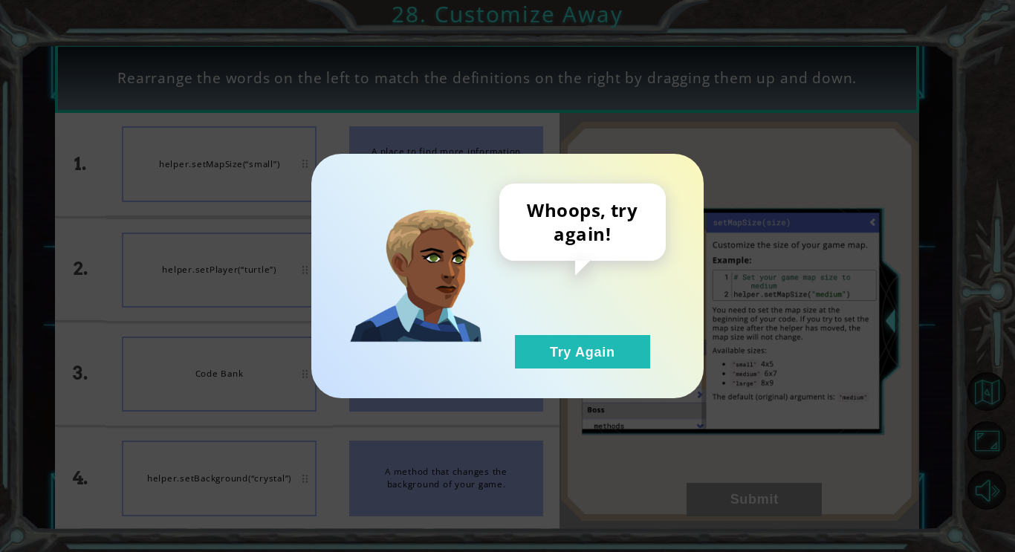
click at [734, 517] on div "Whoops, try again! Try Again" at bounding box center [507, 276] width 1015 height 552
click at [581, 368] on button "Try Again" at bounding box center [582, 351] width 135 height 33
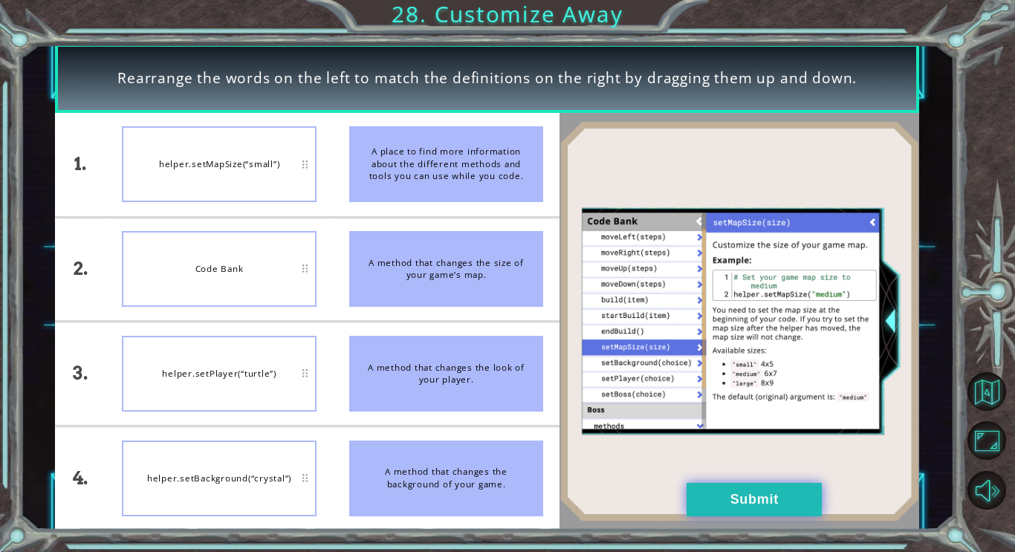
click at [704, 513] on button "Submit" at bounding box center [754, 499] width 135 height 33
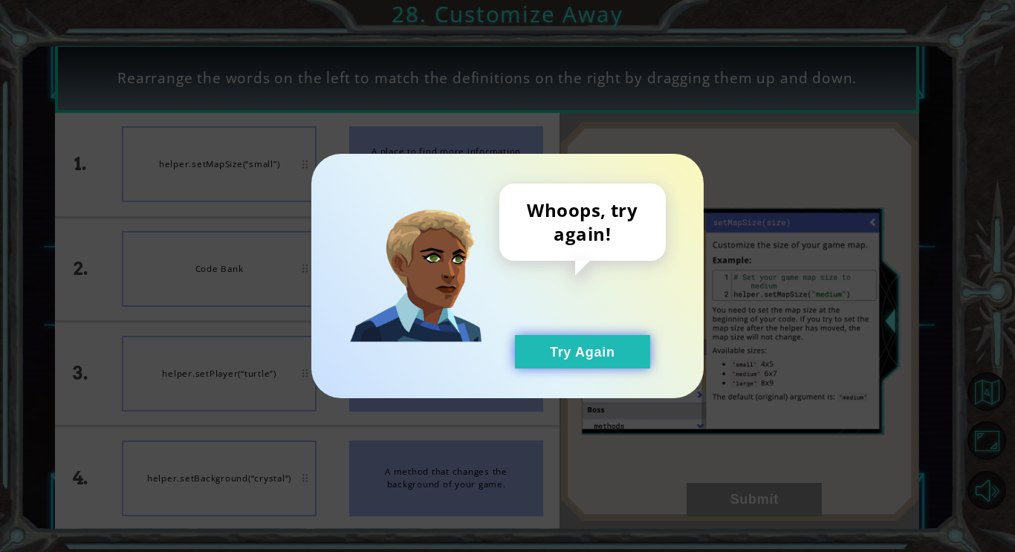
click at [578, 365] on button "Try Again" at bounding box center [582, 351] width 135 height 33
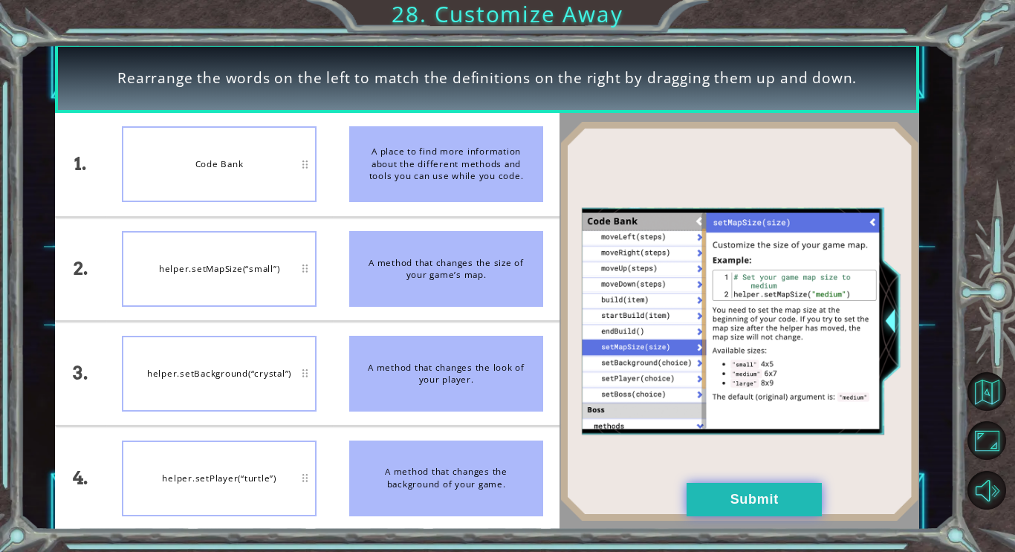
click at [739, 497] on button "Submit" at bounding box center [754, 499] width 135 height 33
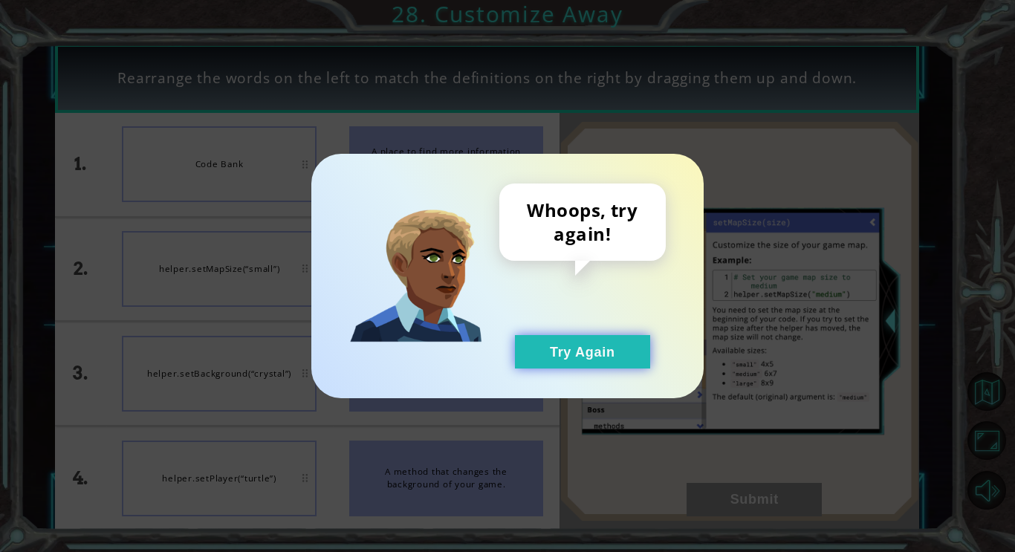
click at [585, 366] on button "Try Again" at bounding box center [582, 351] width 135 height 33
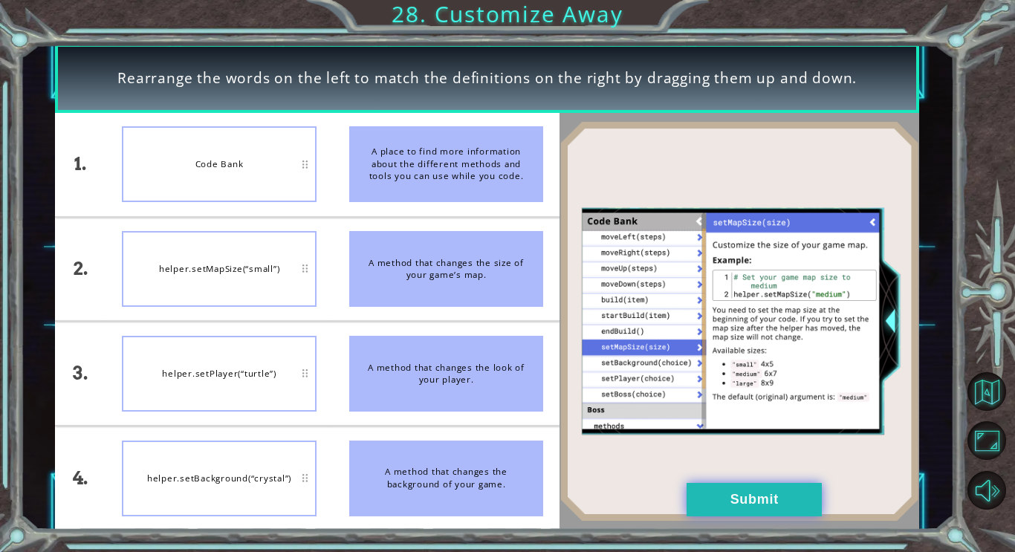
click at [690, 505] on button "Submit" at bounding box center [754, 499] width 135 height 33
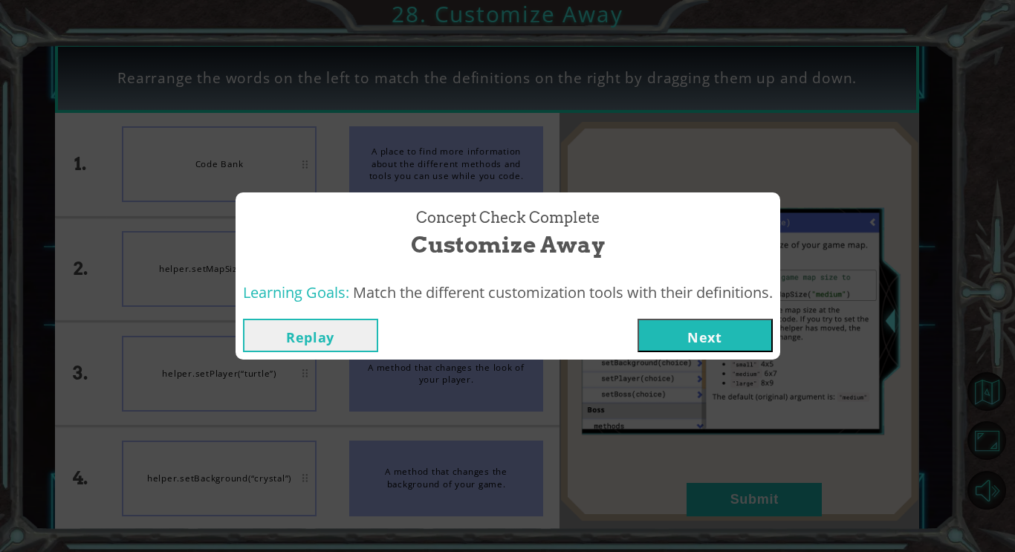
click at [698, 332] on button "Next" at bounding box center [704, 335] width 135 height 33
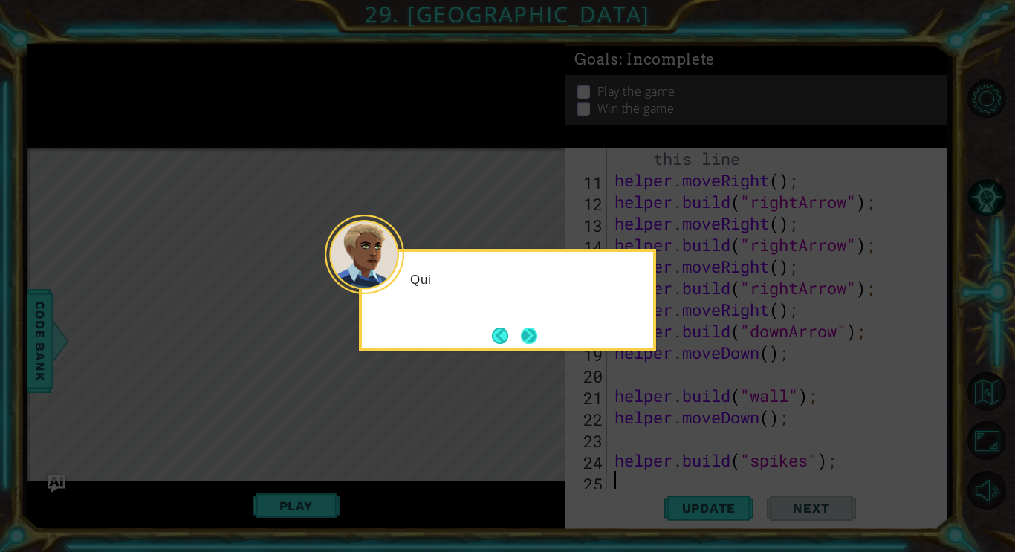
scroll to position [237, 0]
click at [526, 340] on button "Next" at bounding box center [529, 336] width 16 height 16
click at [526, 341] on button "Next" at bounding box center [528, 335] width 17 height 17
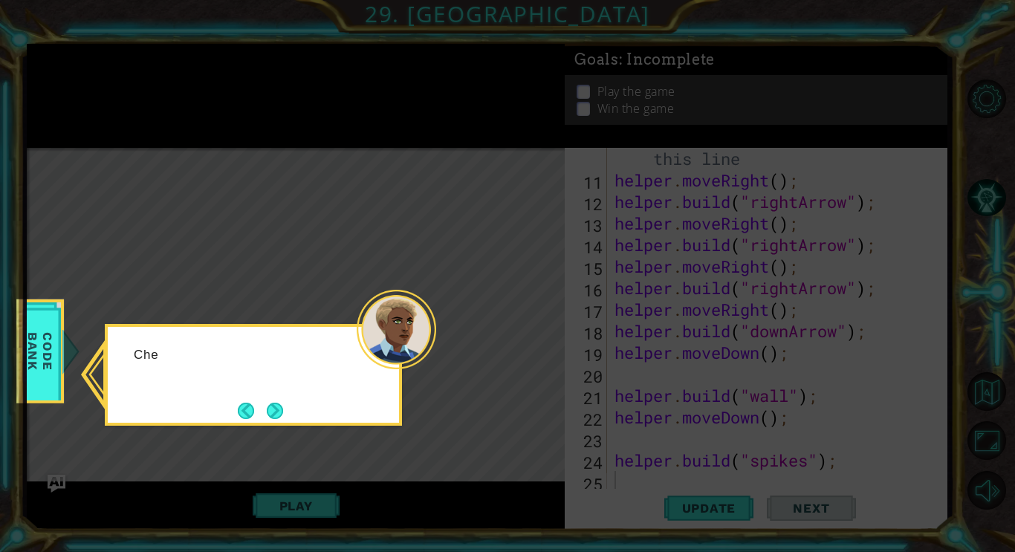
click at [526, 341] on icon at bounding box center [507, 276] width 1015 height 552
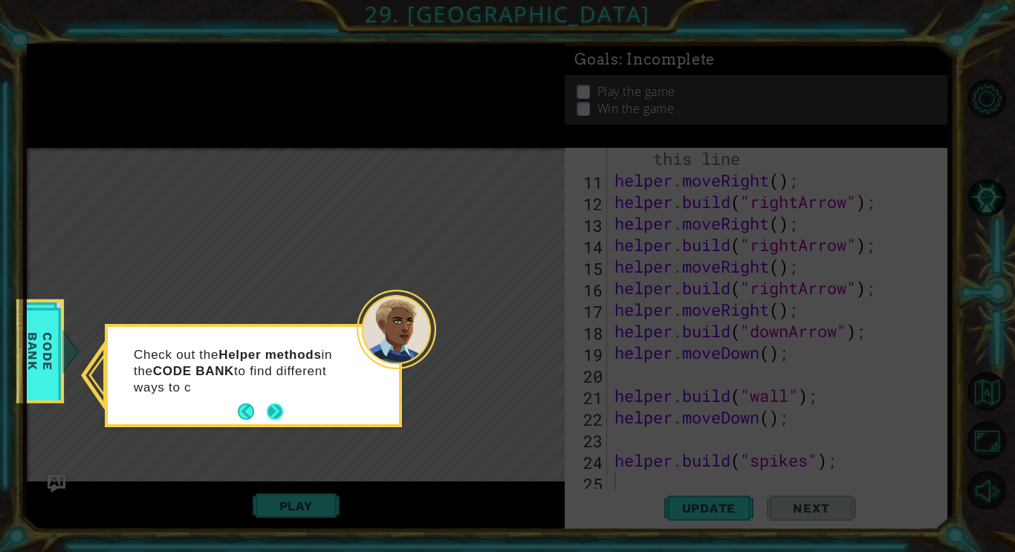
click at [273, 419] on button "Next" at bounding box center [275, 411] width 16 height 16
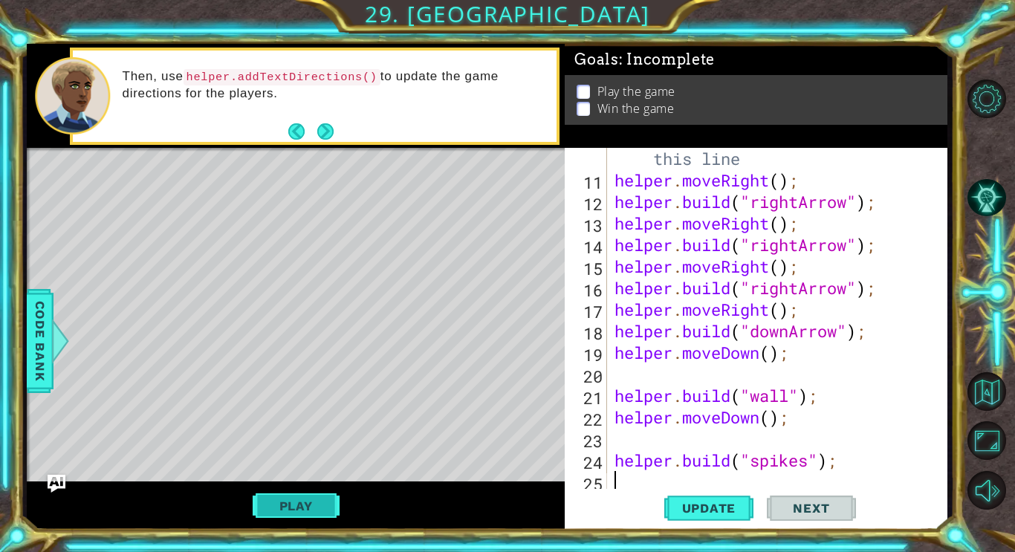
click at [305, 516] on button "Play" at bounding box center [296, 506] width 87 height 28
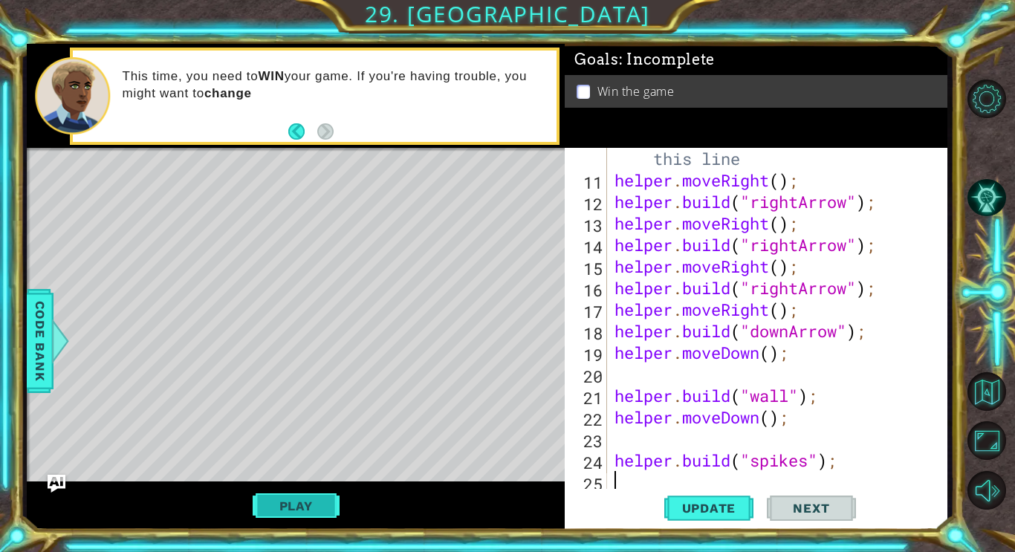
click at [312, 507] on button "Play" at bounding box center [296, 506] width 87 height 28
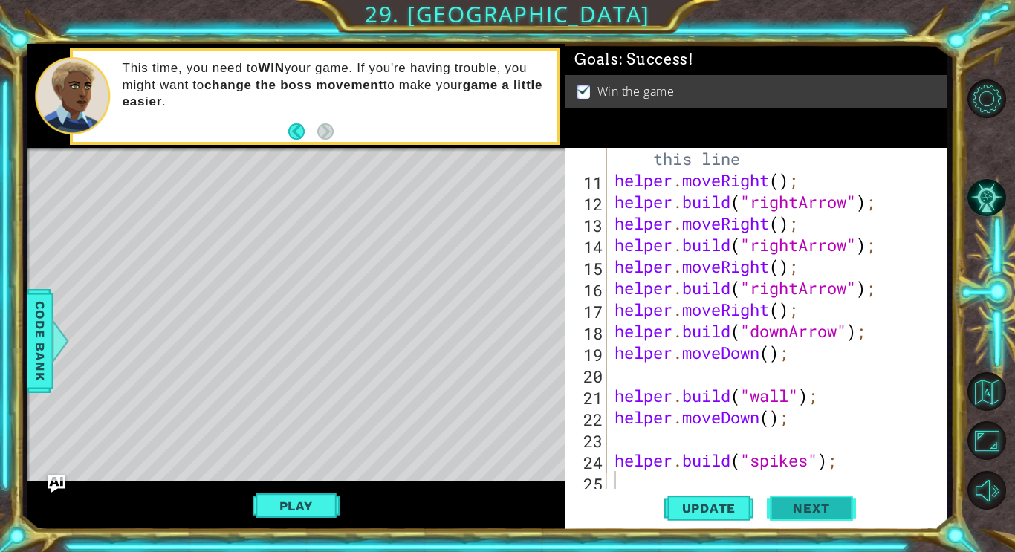
click at [792, 513] on span "Next" at bounding box center [811, 508] width 66 height 15
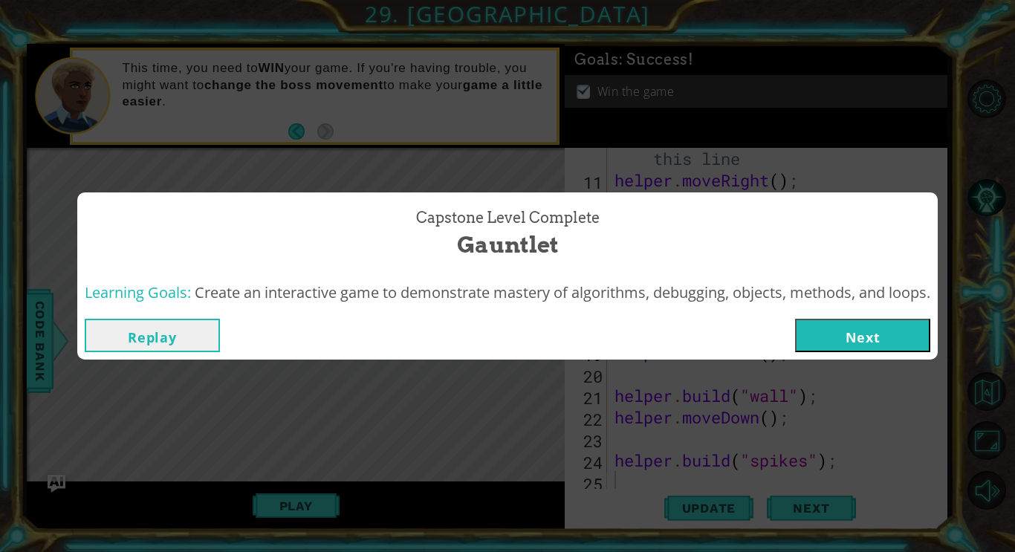
click at [859, 347] on button "Next" at bounding box center [862, 335] width 135 height 33
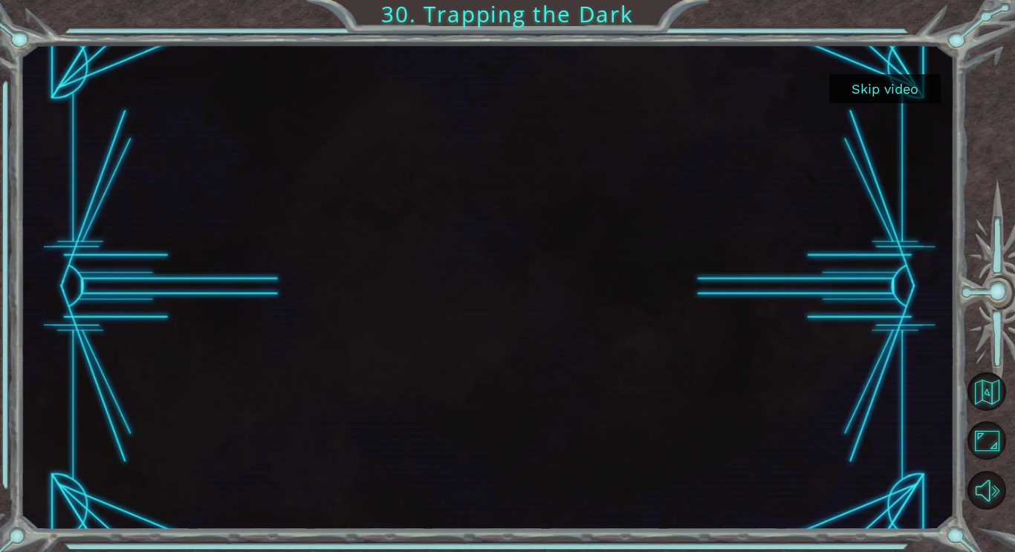
click at [854, 88] on button "Skip video" at bounding box center [884, 88] width 111 height 29
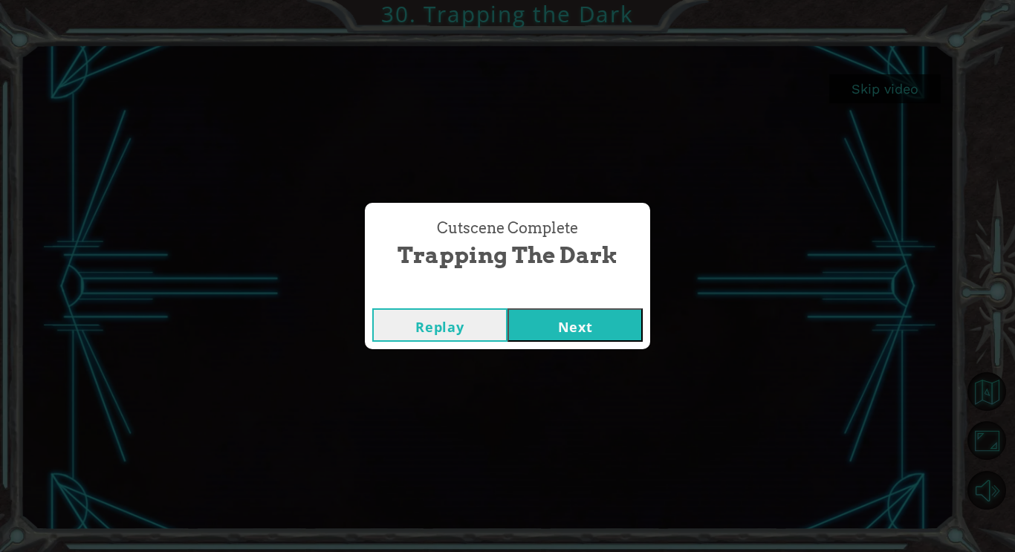
click at [603, 326] on button "Next" at bounding box center [574, 324] width 135 height 33
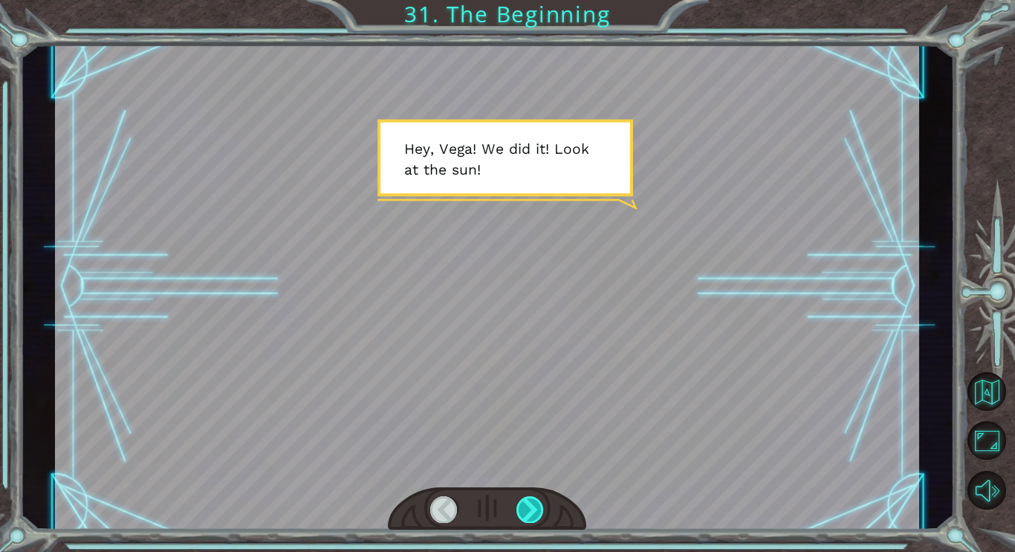
click at [519, 522] on div at bounding box center [529, 509] width 27 height 26
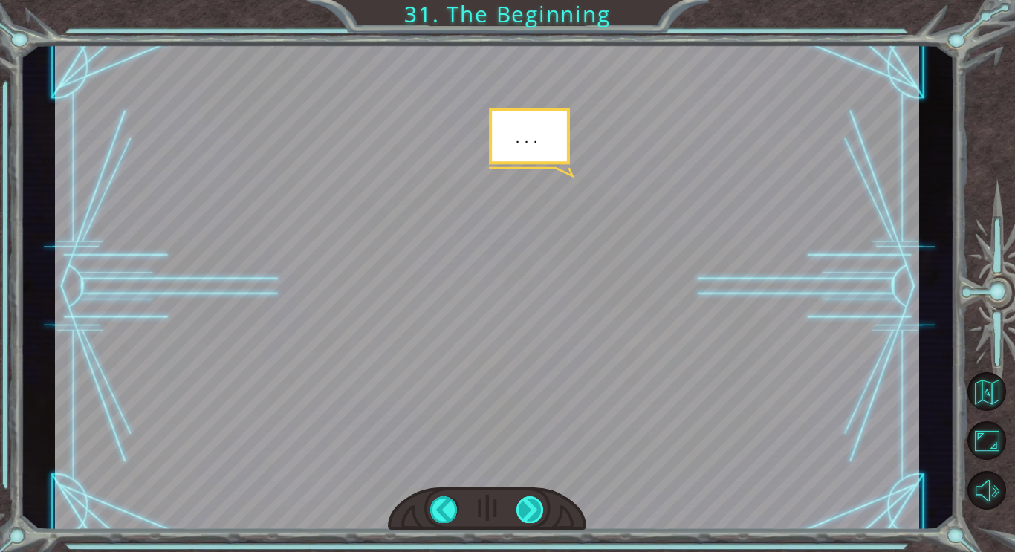
click at [519, 522] on div at bounding box center [529, 509] width 27 height 26
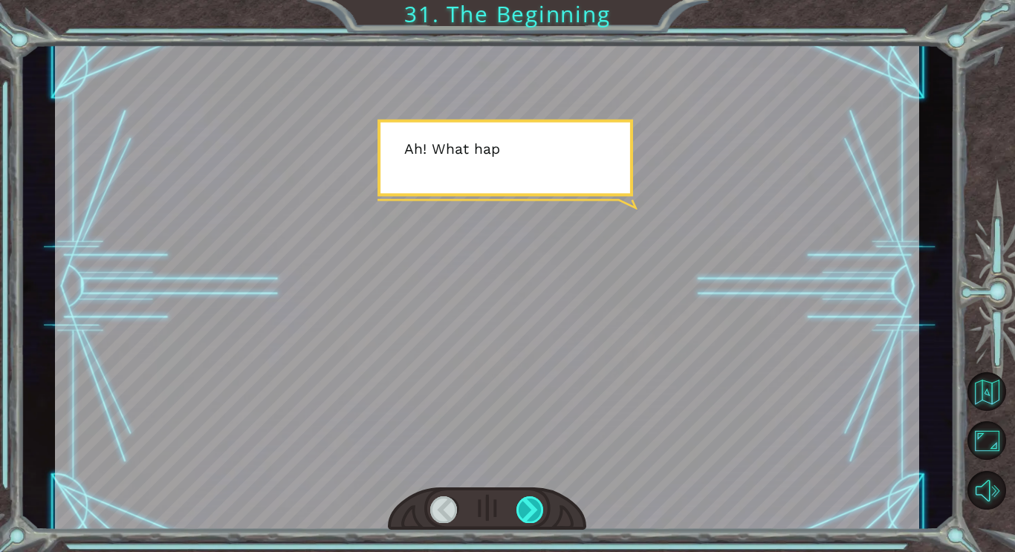
click at [519, 522] on div at bounding box center [529, 509] width 27 height 26
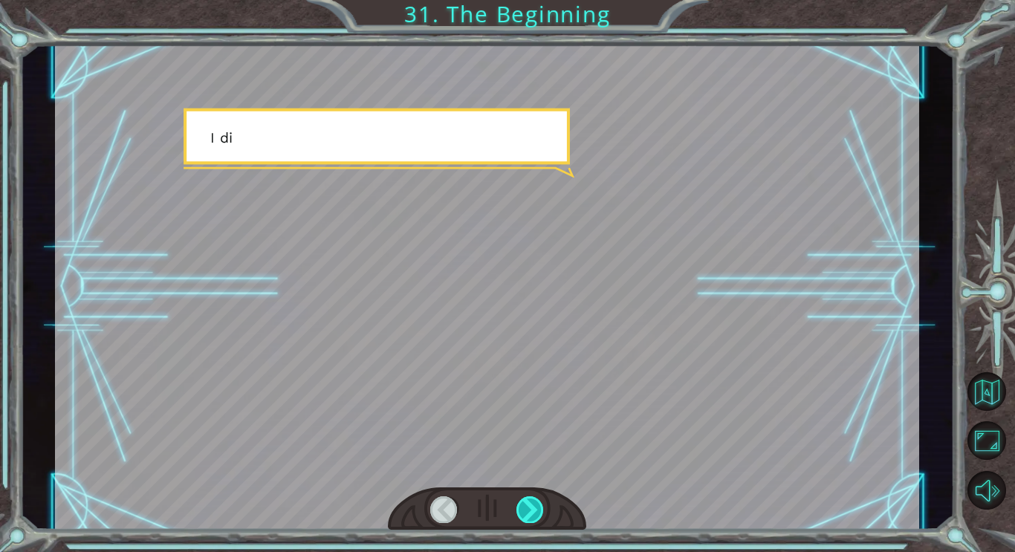
click at [519, 522] on div at bounding box center [529, 509] width 27 height 26
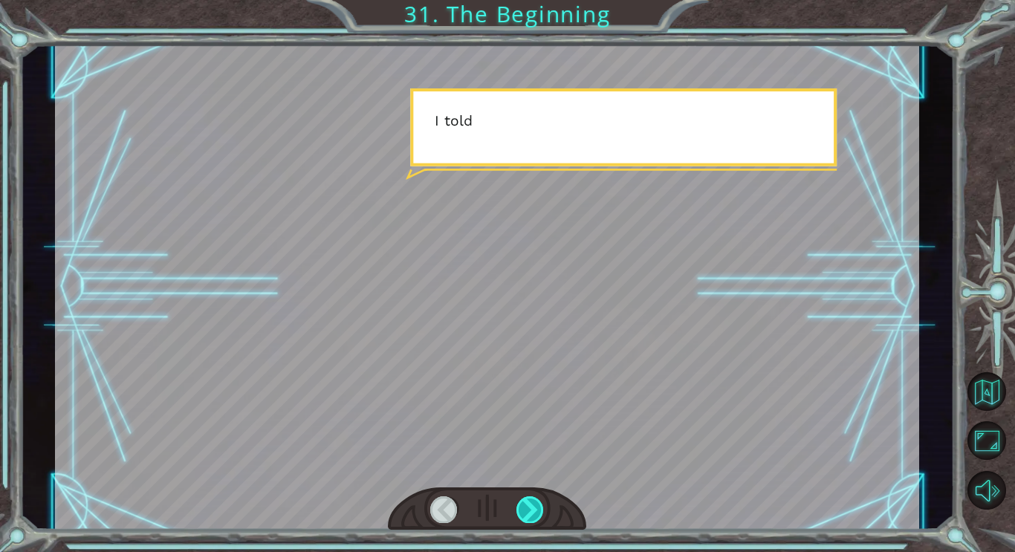
click at [519, 522] on div at bounding box center [529, 509] width 27 height 26
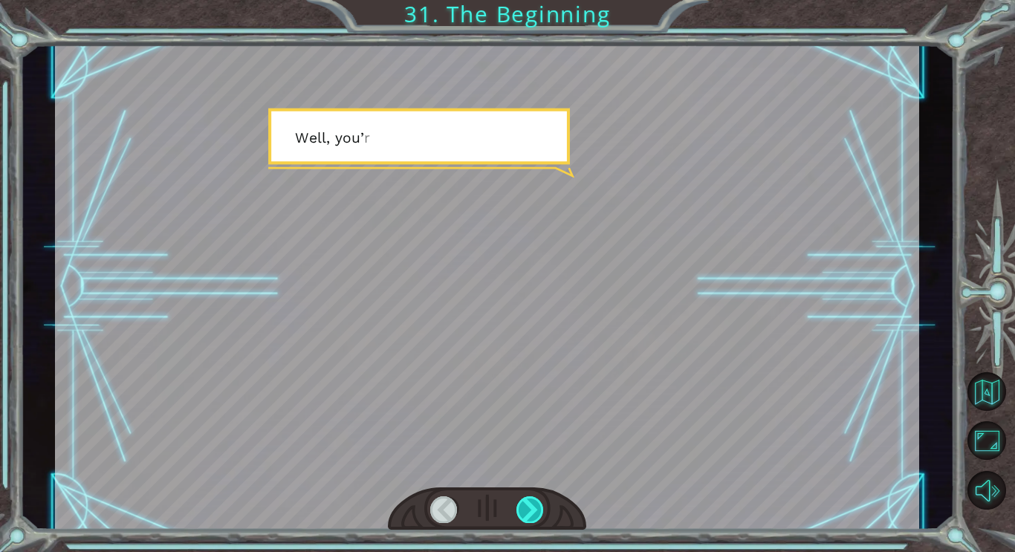
click at [519, 522] on div at bounding box center [529, 509] width 27 height 26
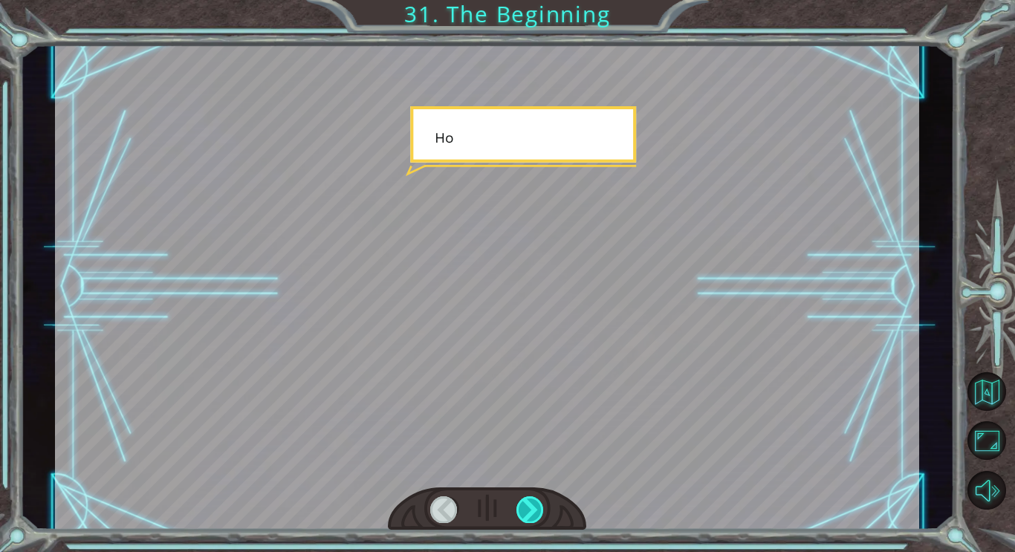
click at [519, 522] on div at bounding box center [529, 509] width 27 height 26
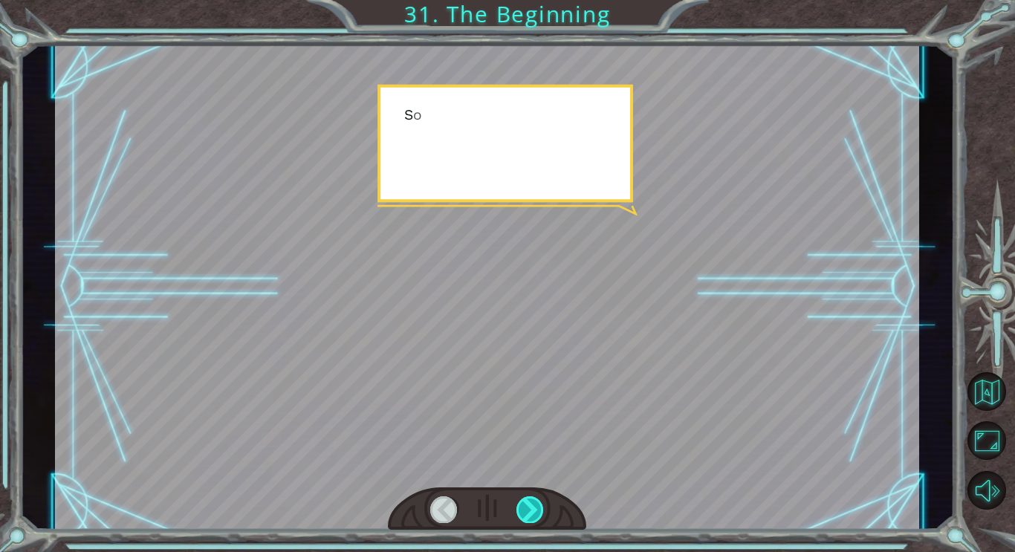
click at [519, 522] on div at bounding box center [529, 509] width 27 height 26
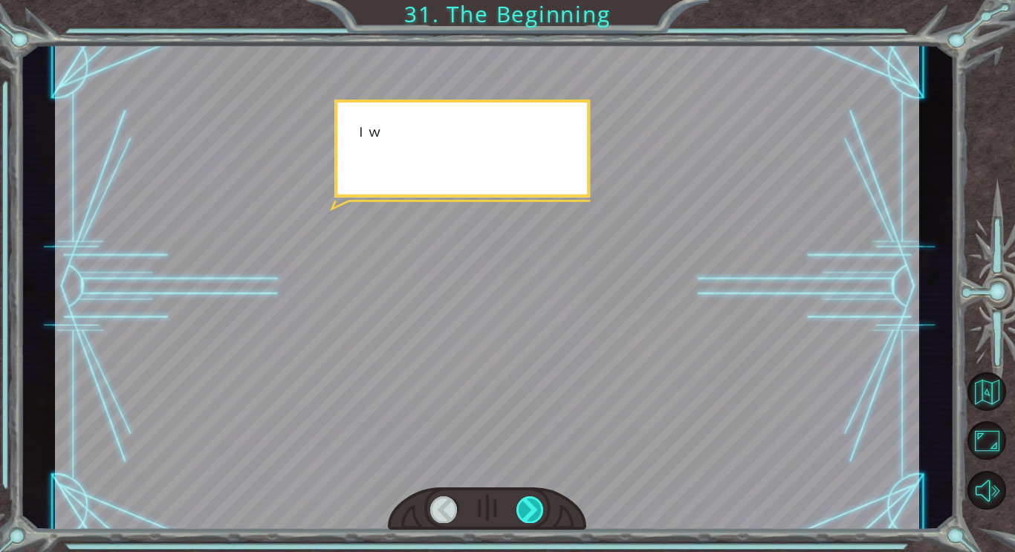
click at [519, 522] on div at bounding box center [529, 509] width 27 height 26
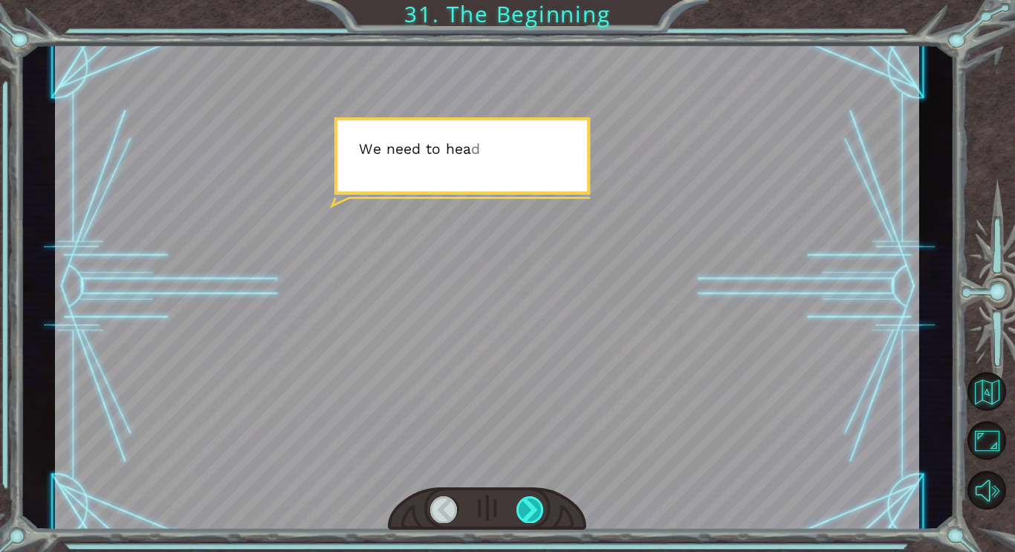
click at [519, 521] on div at bounding box center [529, 509] width 27 height 26
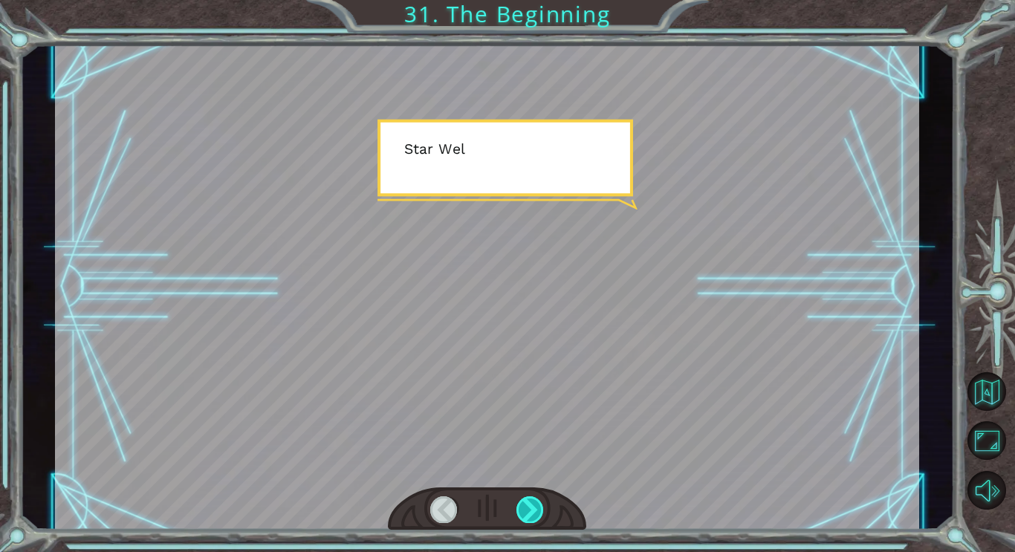
click at [519, 520] on div at bounding box center [529, 509] width 27 height 26
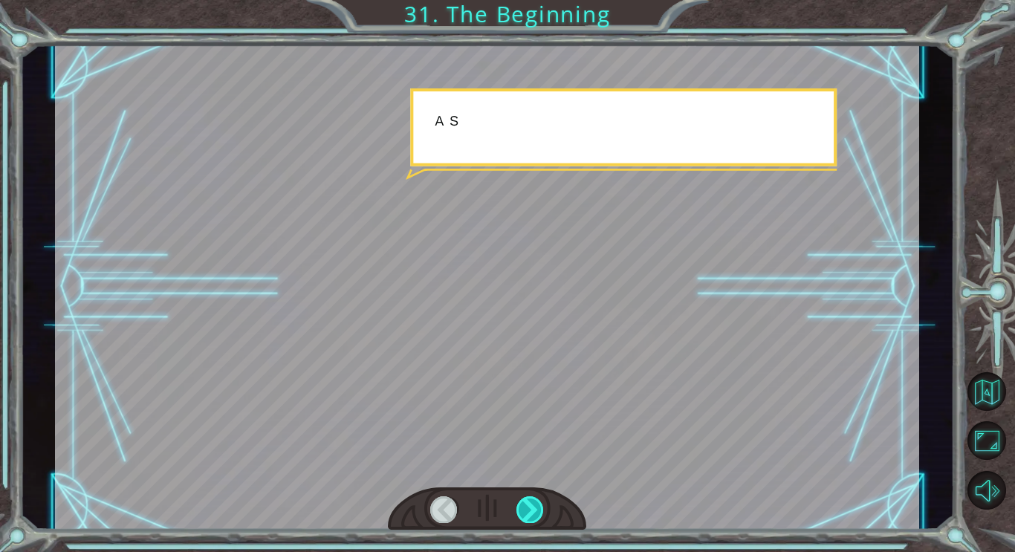
click at [519, 520] on div at bounding box center [529, 509] width 27 height 26
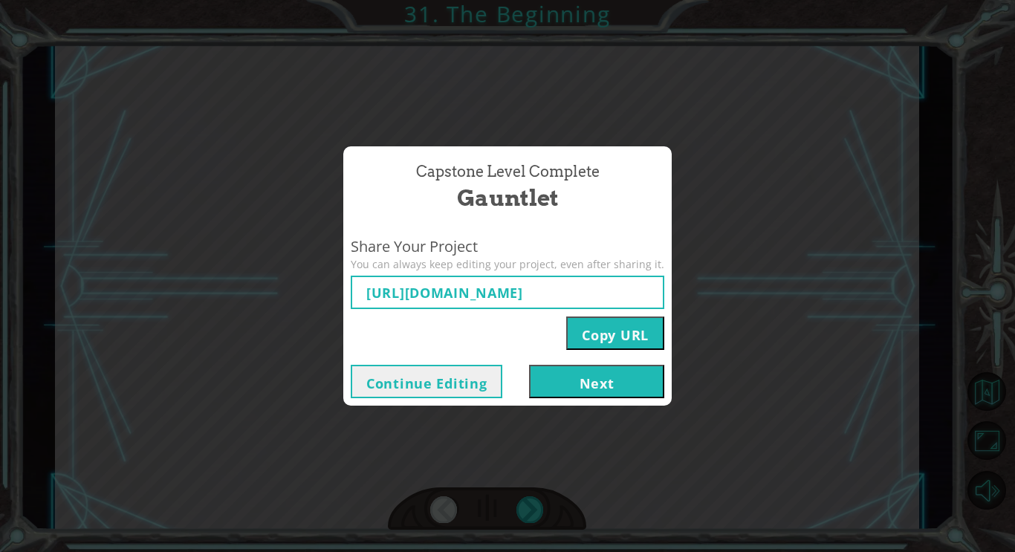
click at [632, 392] on button "Next" at bounding box center [596, 381] width 135 height 33
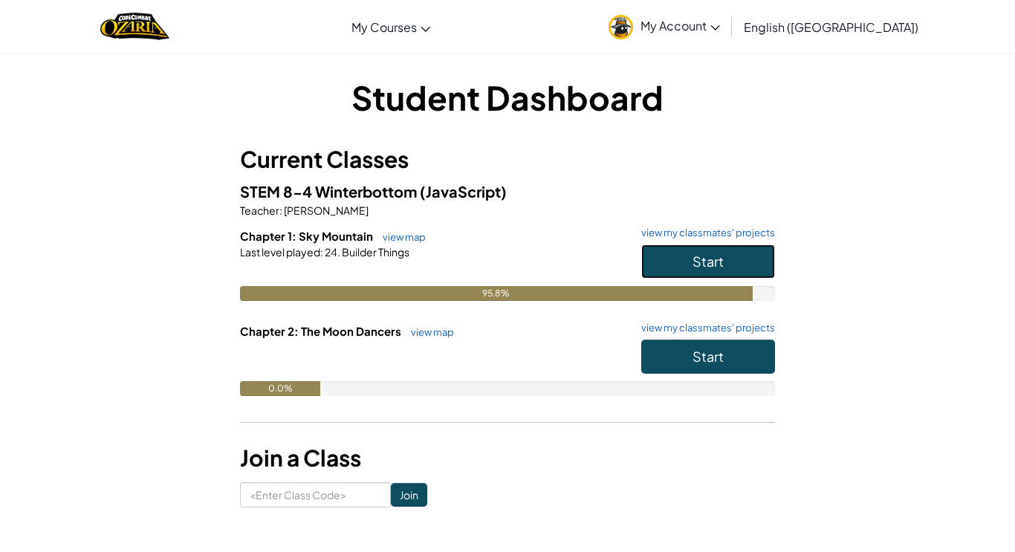
click at [672, 268] on button "Start" at bounding box center [708, 261] width 134 height 34
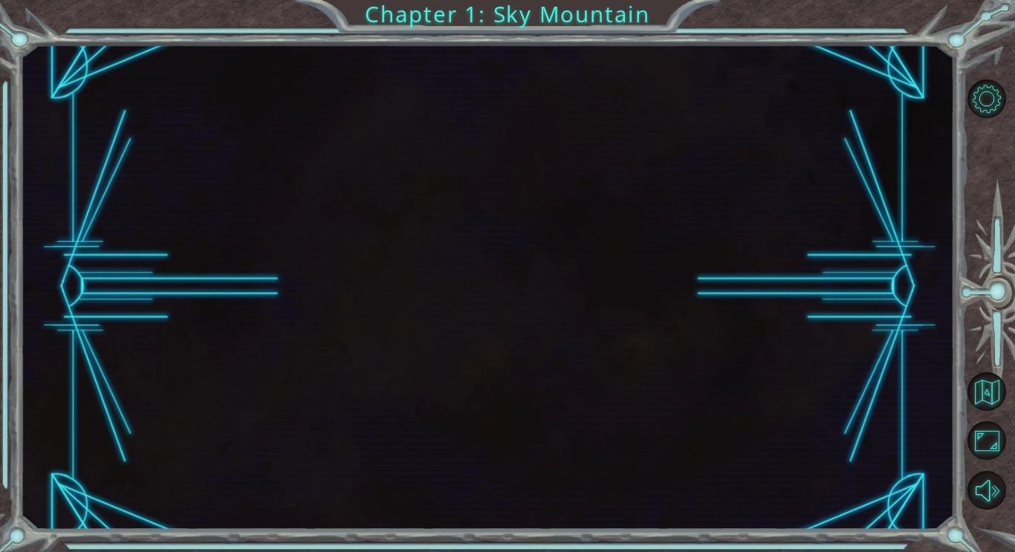
click at [672, 268] on div at bounding box center [487, 287] width 934 height 486
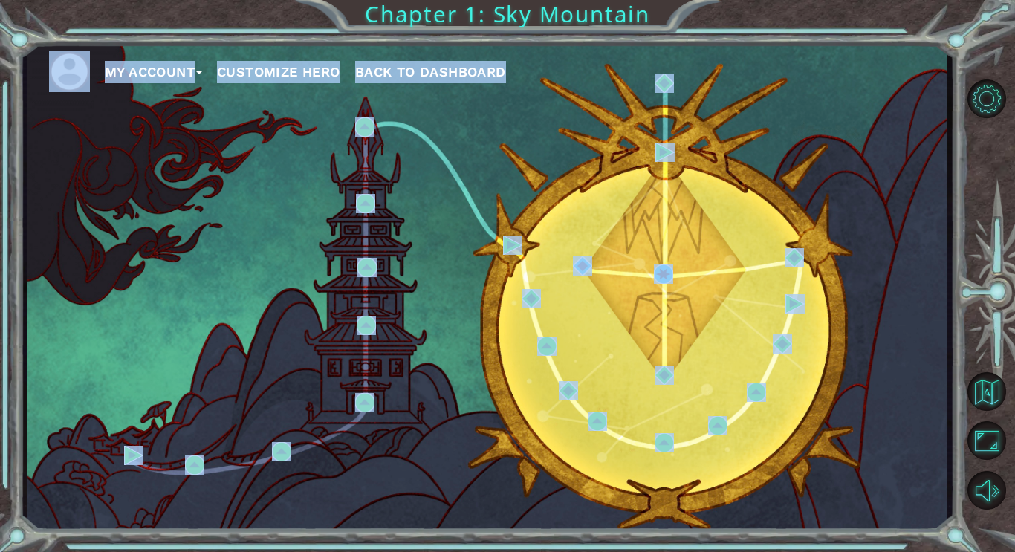
click at [473, 218] on div "My Account Customize Hero Back to Dashboard" at bounding box center [487, 287] width 921 height 486
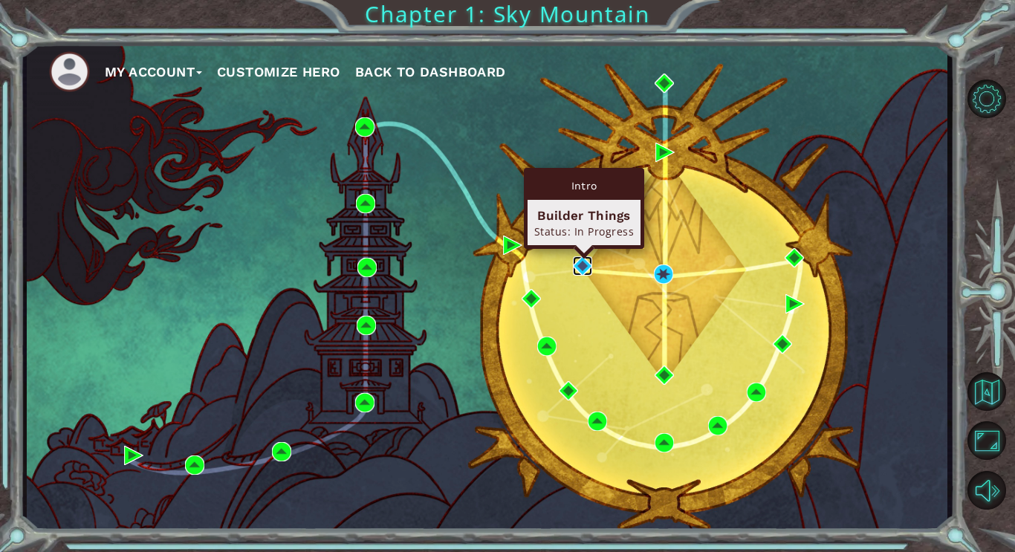
click at [578, 265] on img at bounding box center [582, 265] width 19 height 19
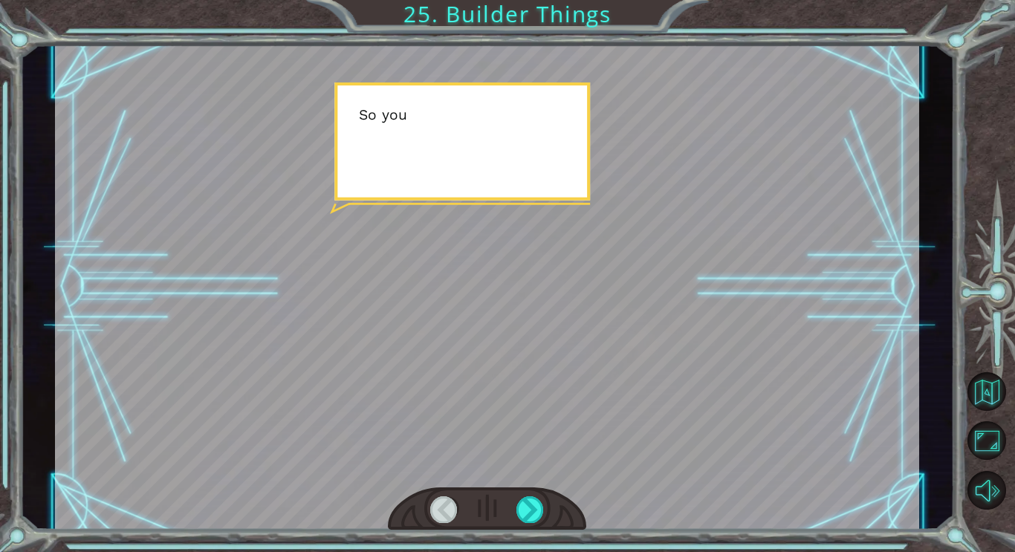
click at [539, 523] on div at bounding box center [487, 509] width 198 height 44
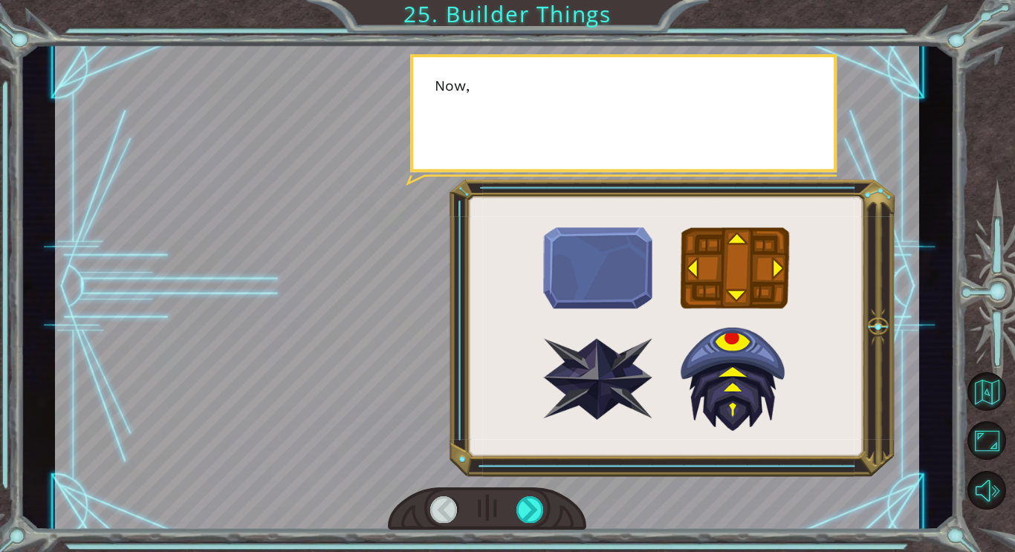
click at [539, 523] on div at bounding box center [487, 509] width 198 height 44
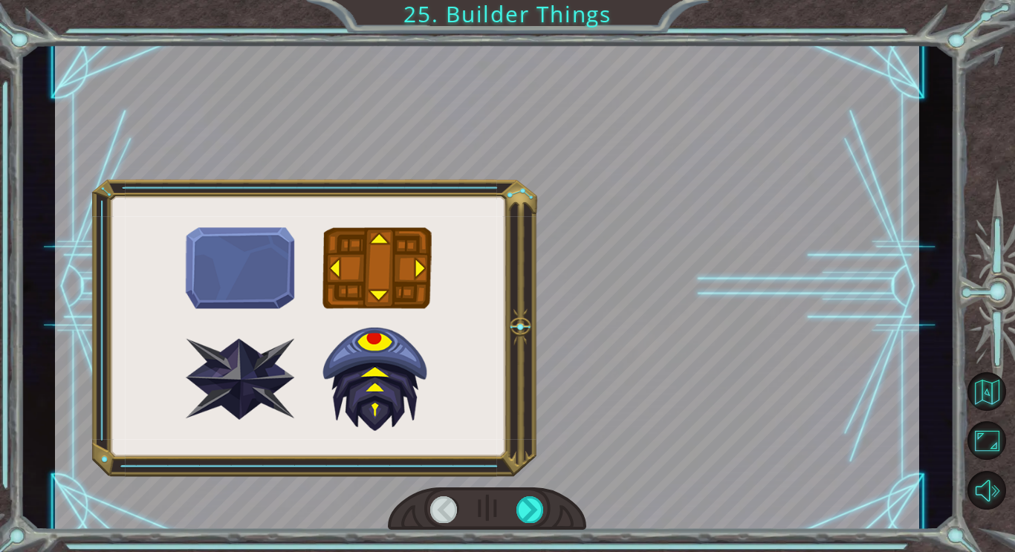
click at [539, 523] on div at bounding box center [487, 509] width 198 height 44
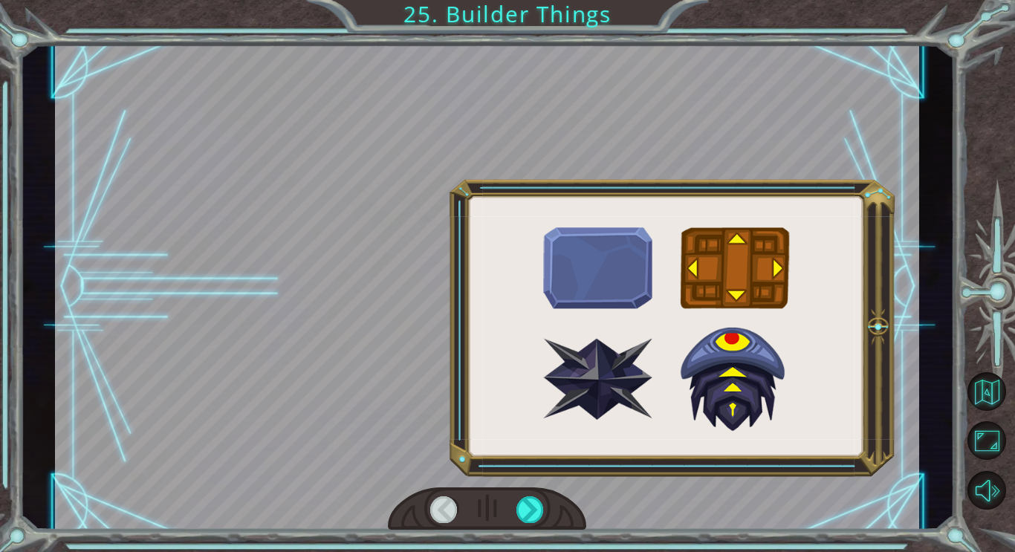
click at [537, 523] on div at bounding box center [487, 509] width 198 height 44
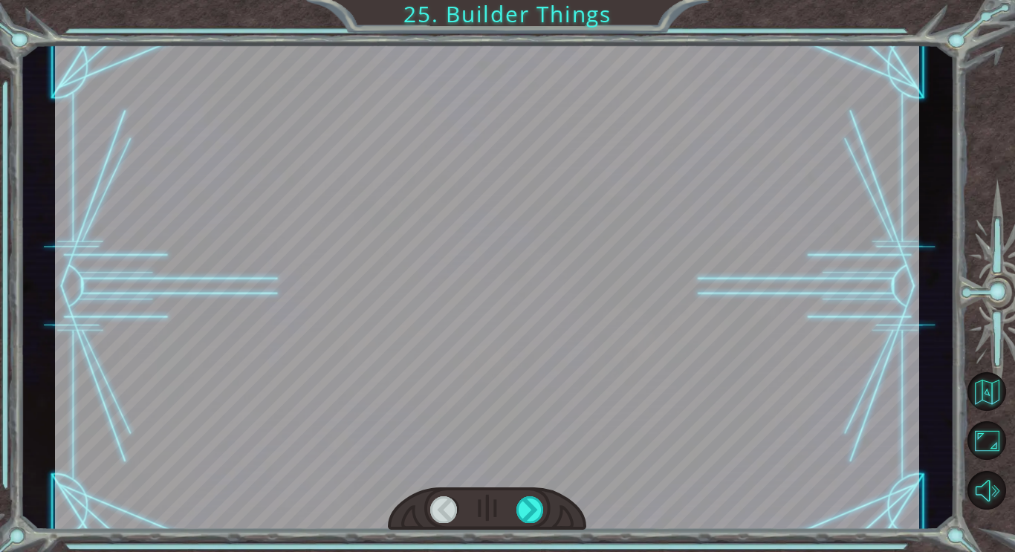
click at [519, 528] on div at bounding box center [487, 509] width 198 height 44
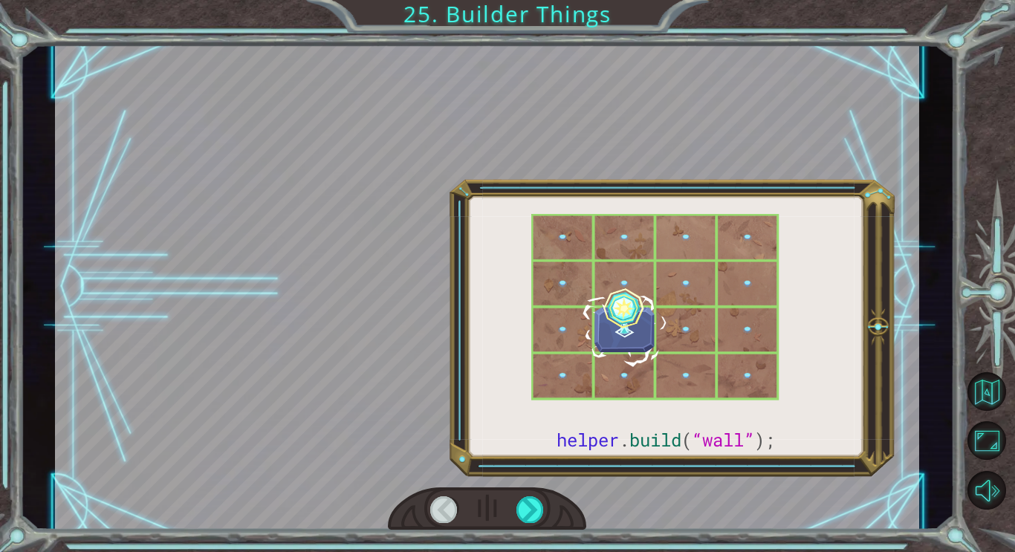
click at [519, 527] on div at bounding box center [487, 509] width 198 height 44
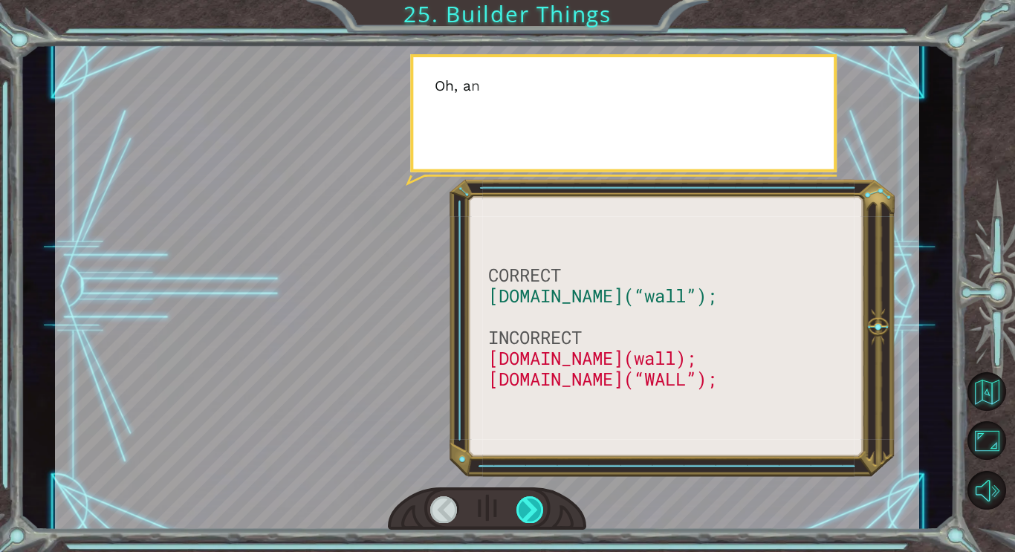
click at [522, 519] on div at bounding box center [529, 509] width 27 height 26
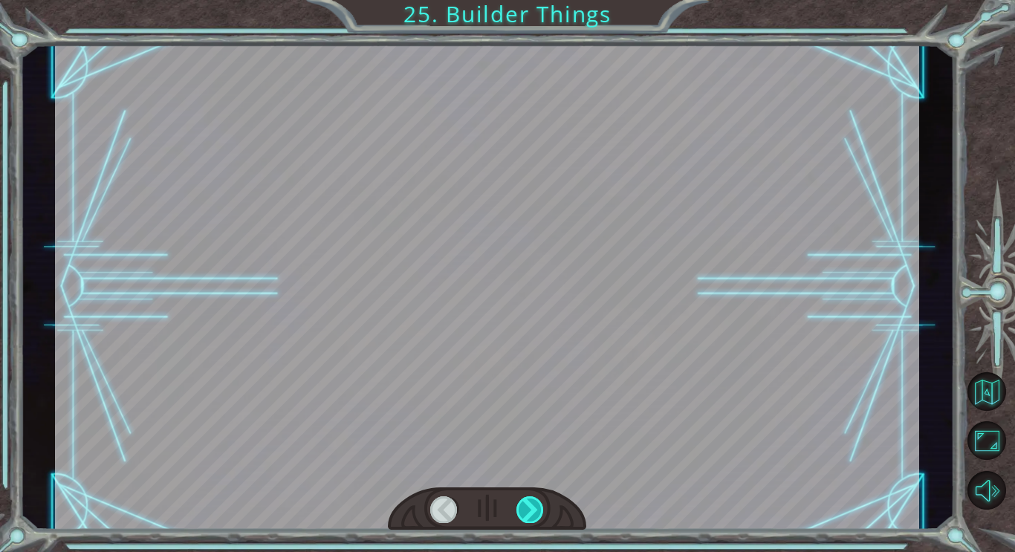
click at [522, 519] on div at bounding box center [529, 509] width 27 height 26
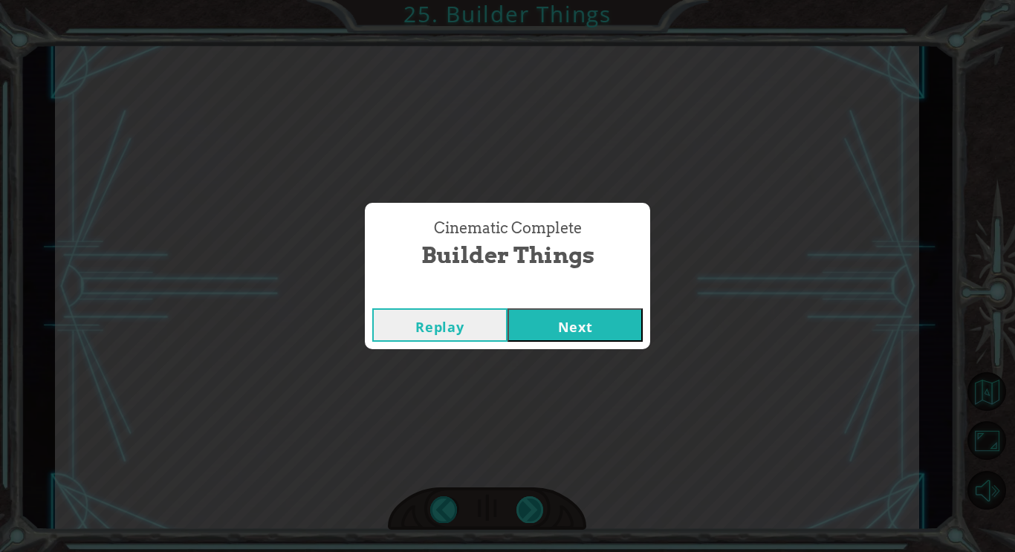
click at [522, 519] on div "Cinematic Complete Builder Things Replay Next" at bounding box center [507, 276] width 1015 height 552
click at [575, 331] on button "Next" at bounding box center [574, 324] width 135 height 33
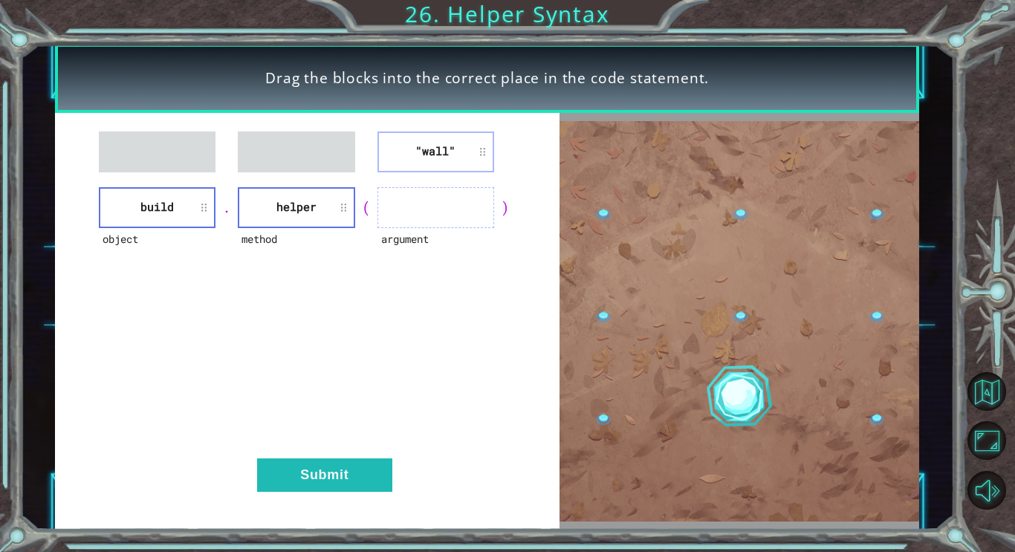
click at [192, 181] on div ""wall" object build . method helper ( argument ) Submit" at bounding box center [307, 322] width 504 height 418
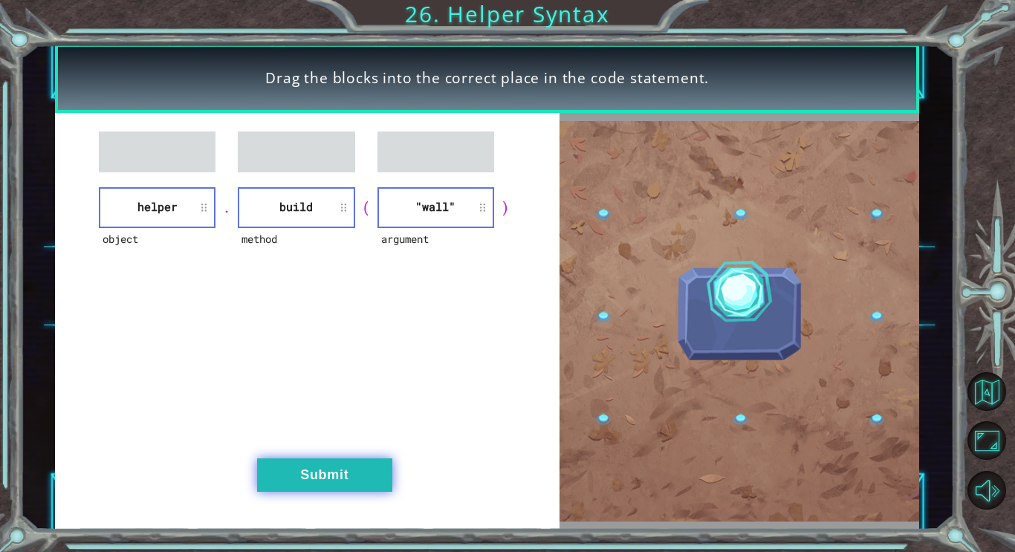
click at [292, 486] on button "Submit" at bounding box center [324, 474] width 135 height 33
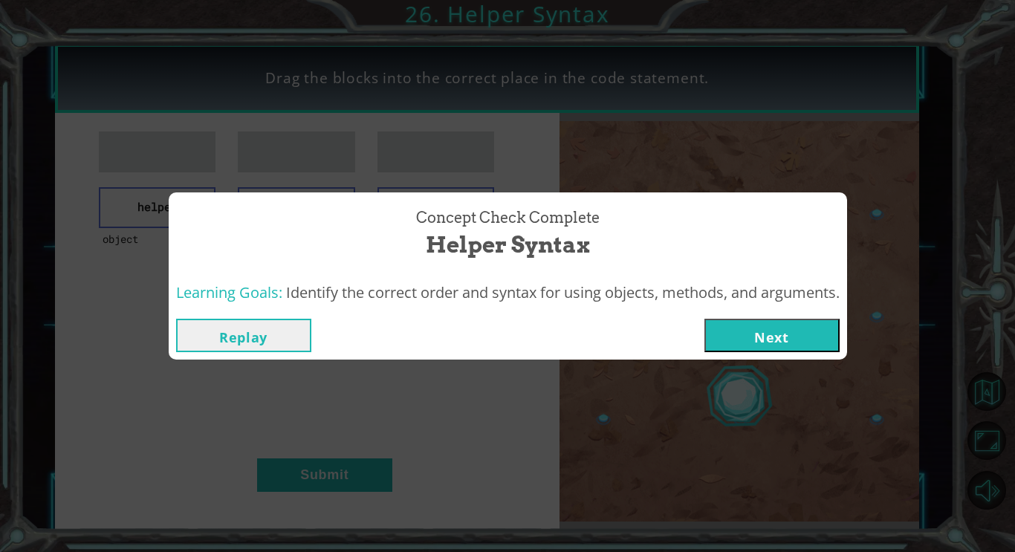
click at [840, 345] on button "Next" at bounding box center [771, 335] width 135 height 33
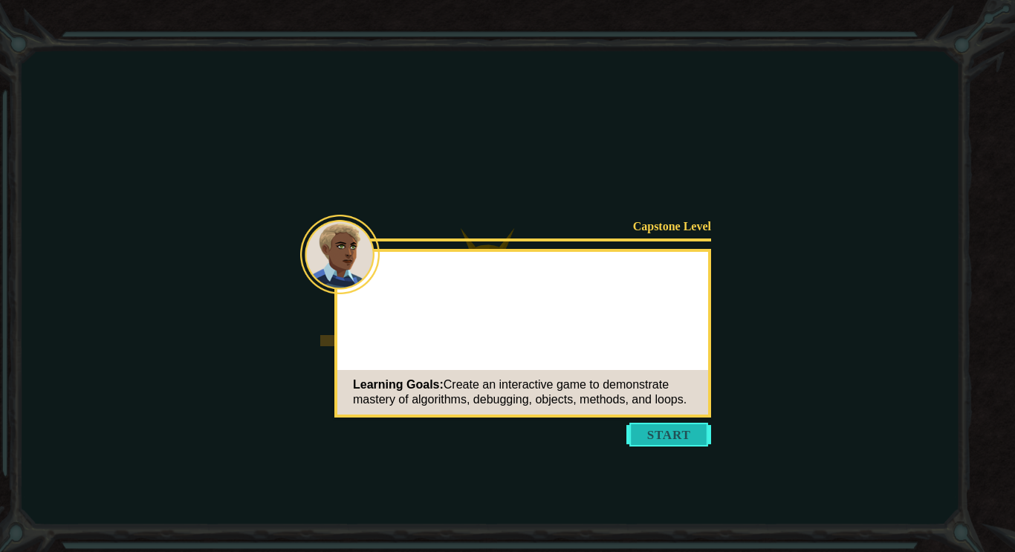
click at [695, 440] on button "Start" at bounding box center [668, 435] width 85 height 24
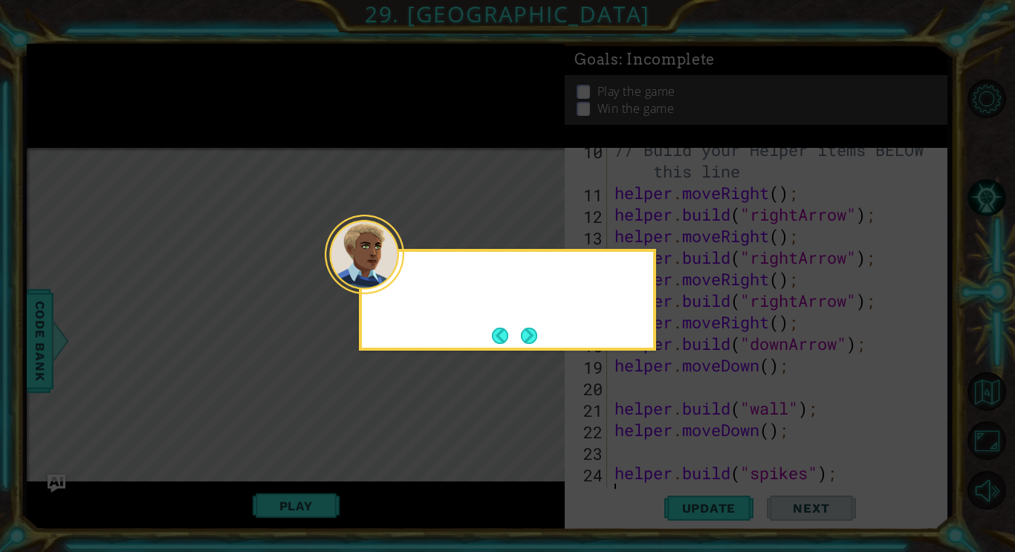
scroll to position [237, 0]
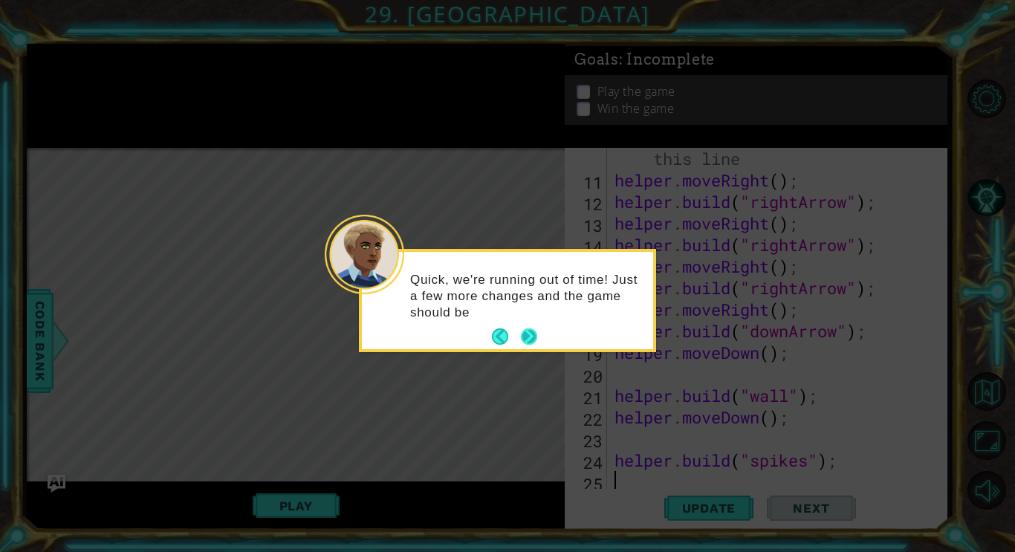
click at [529, 340] on button "Next" at bounding box center [529, 336] width 16 height 16
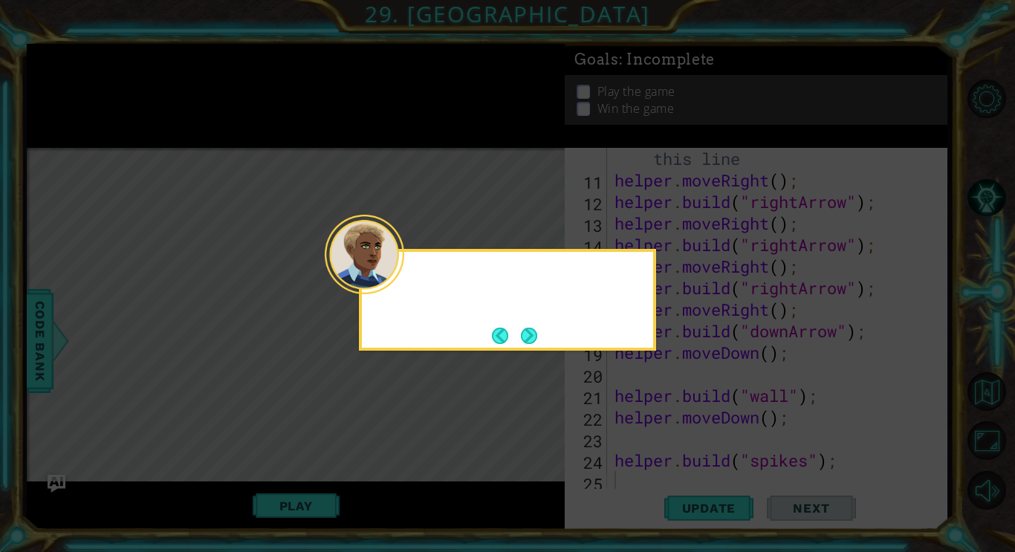
click at [529, 340] on button "Next" at bounding box center [529, 336] width 16 height 16
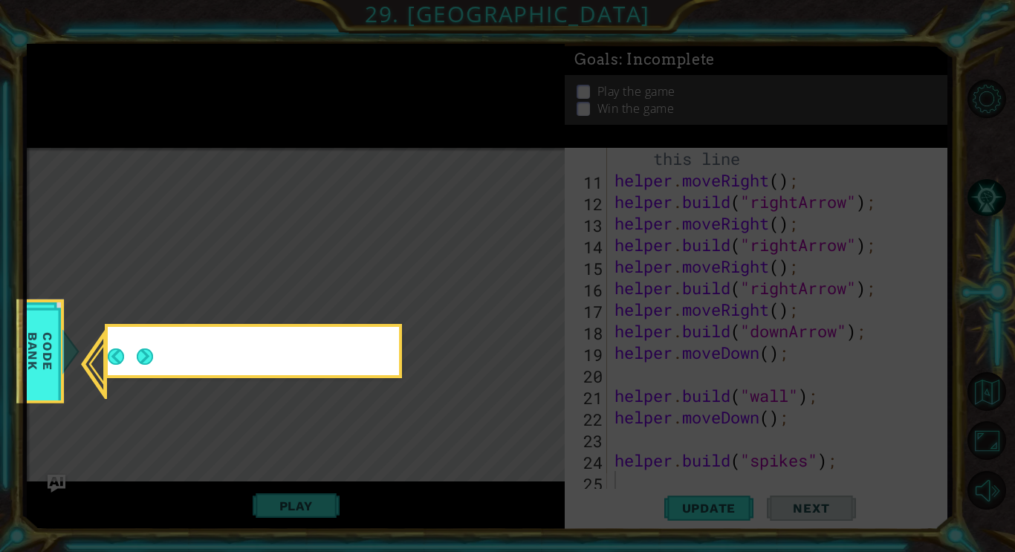
click at [529, 340] on icon at bounding box center [507, 276] width 1015 height 552
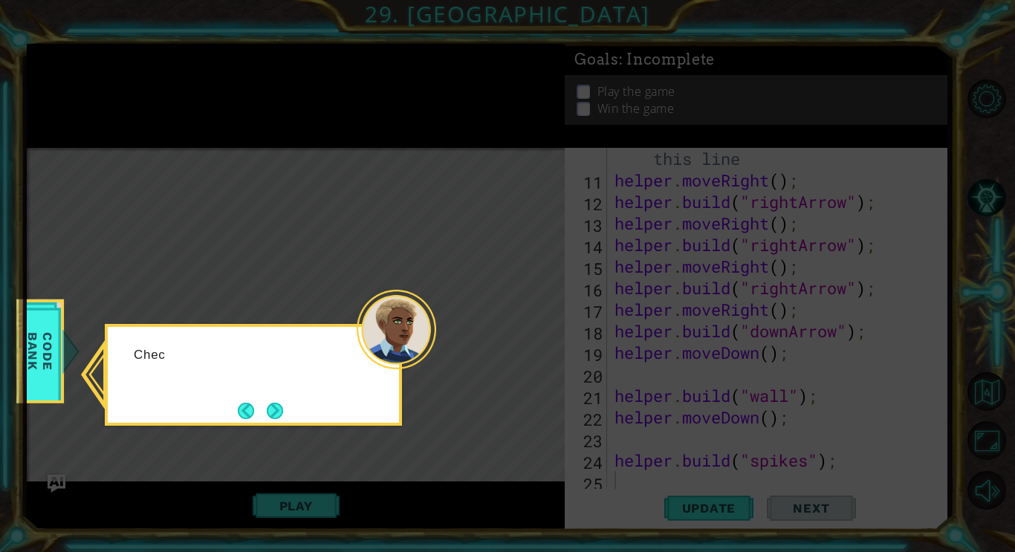
click at [529, 340] on icon at bounding box center [507, 276] width 1015 height 552
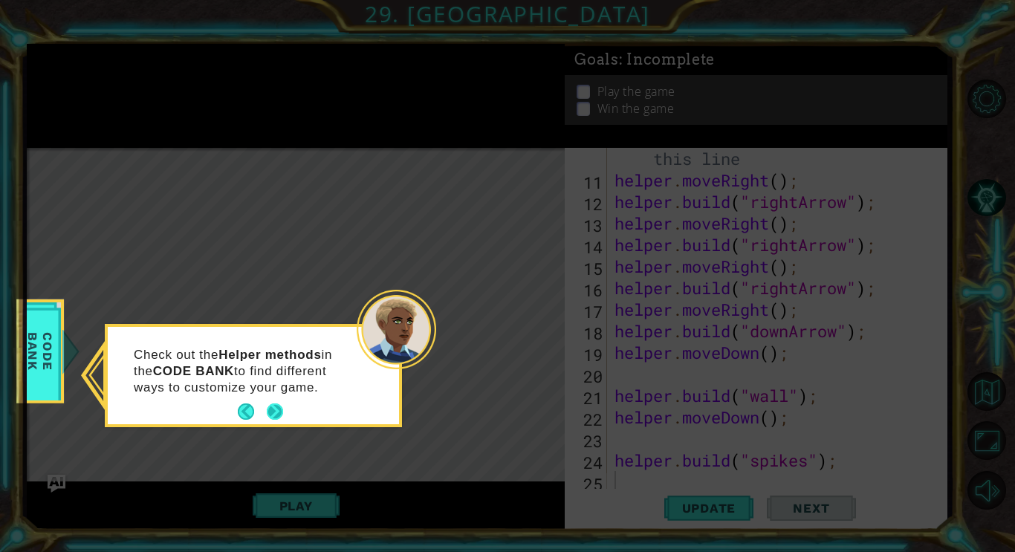
click at [278, 407] on button "Next" at bounding box center [275, 411] width 16 height 16
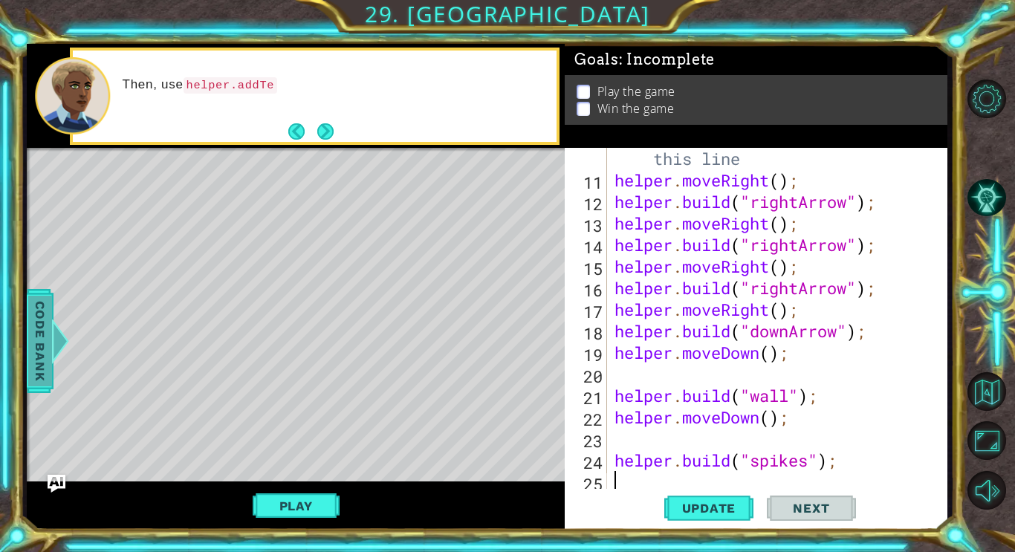
click at [48, 353] on span "Code Bank" at bounding box center [40, 341] width 24 height 91
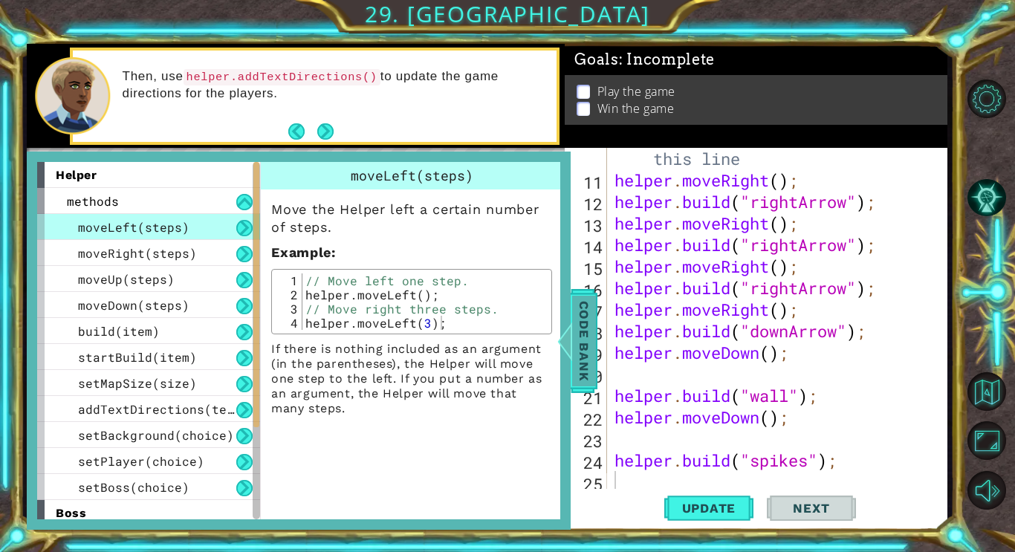
click at [574, 317] on span "Code Bank" at bounding box center [584, 341] width 24 height 91
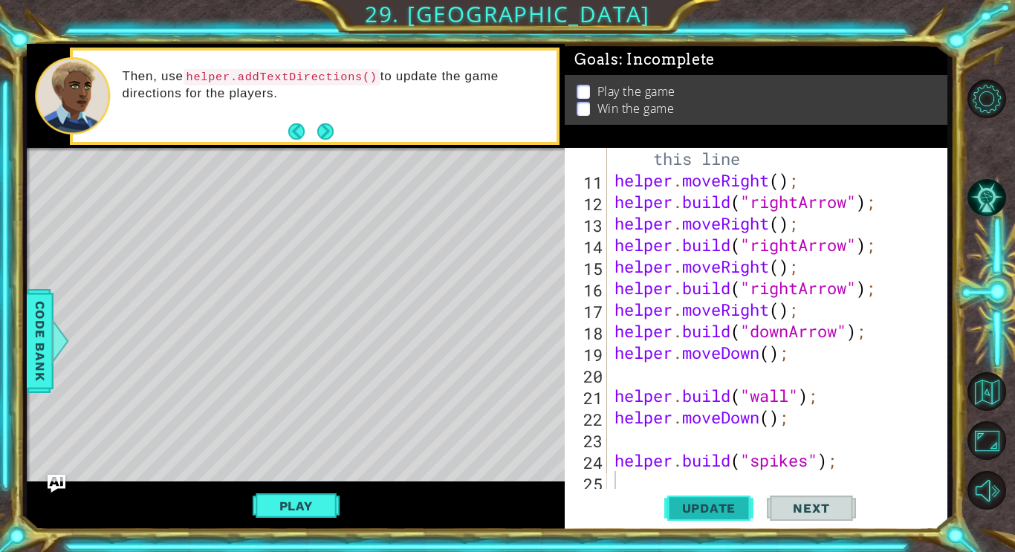
click at [704, 505] on span "Update" at bounding box center [709, 508] width 84 height 15
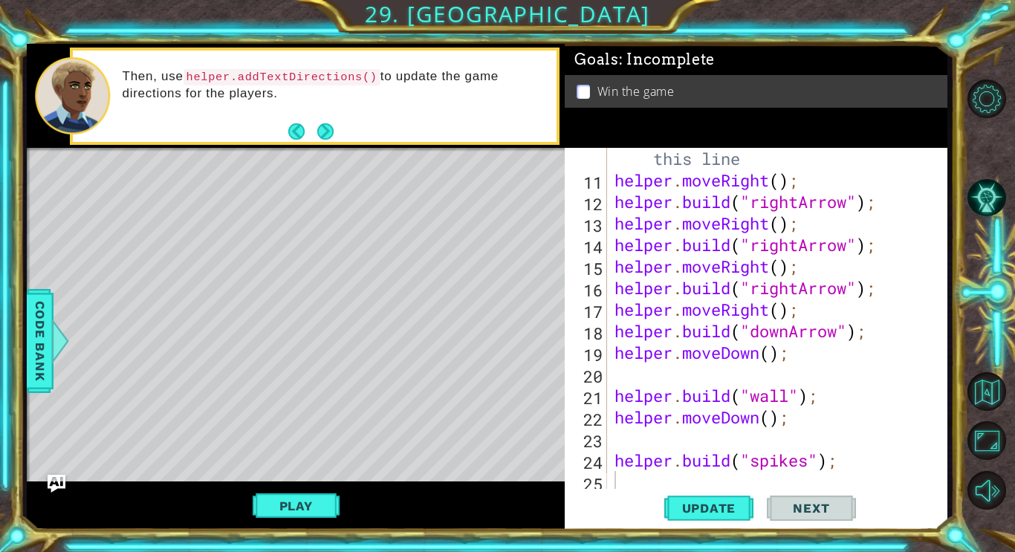
click at [343, 136] on div "Then, use helper.addTextDirections() to update the game directions for the play…" at bounding box center [315, 96] width 484 height 91
click at [323, 134] on button "Next" at bounding box center [325, 131] width 16 height 16
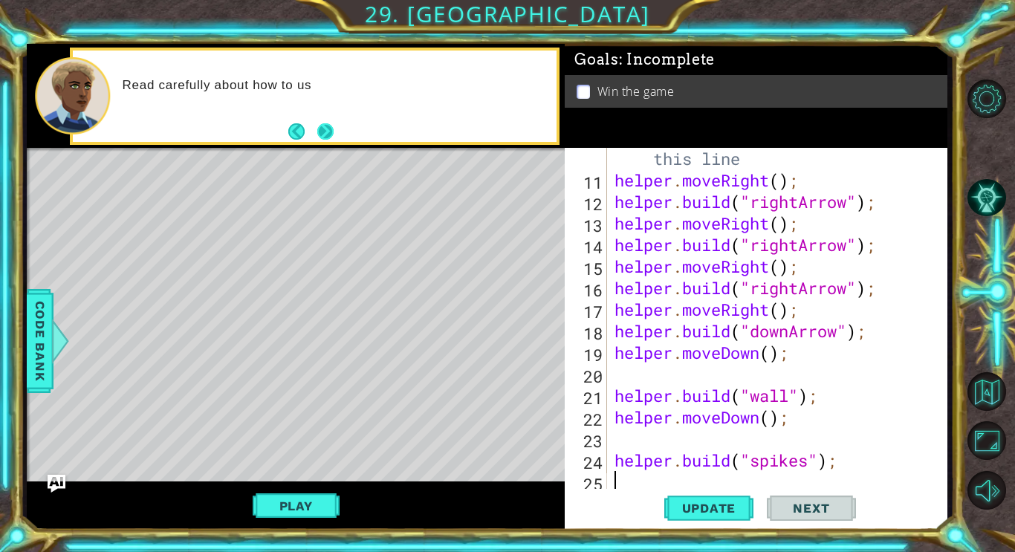
click at [326, 134] on button "Next" at bounding box center [325, 131] width 16 height 16
